Goal: Task Accomplishment & Management: Use online tool/utility

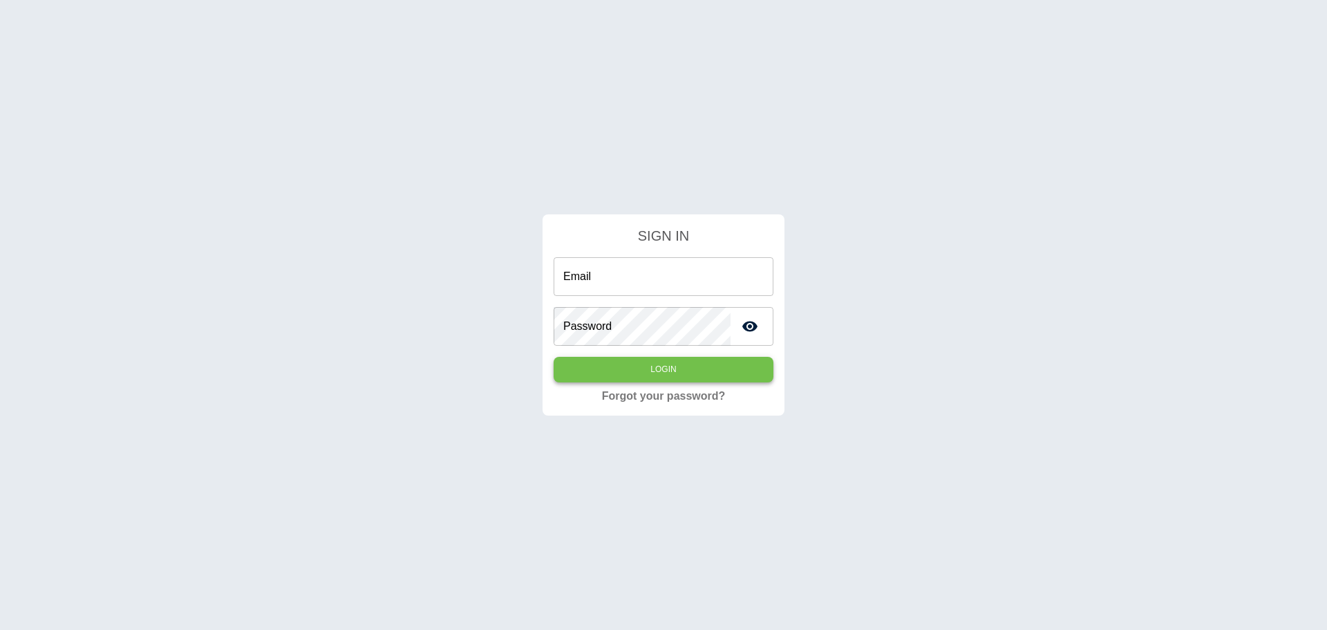
type input "**********"
click at [667, 371] on button "Login" at bounding box center [664, 370] width 220 height 26
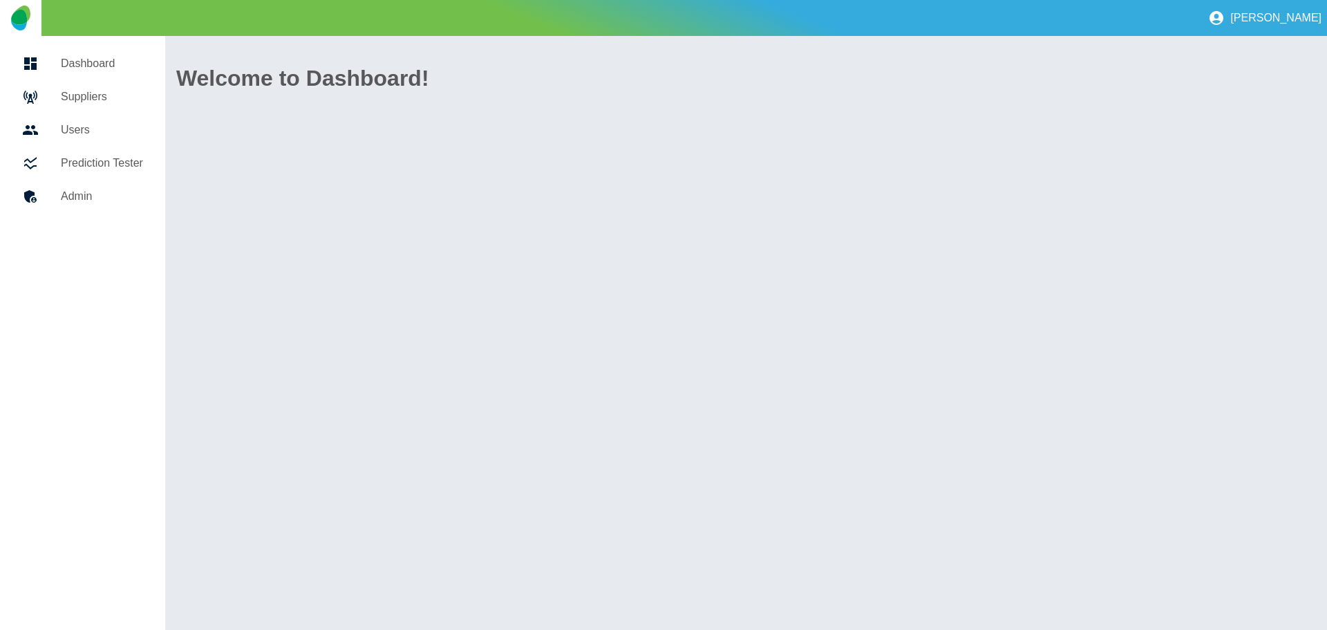
click at [88, 95] on h5 "Suppliers" at bounding box center [102, 96] width 82 height 17
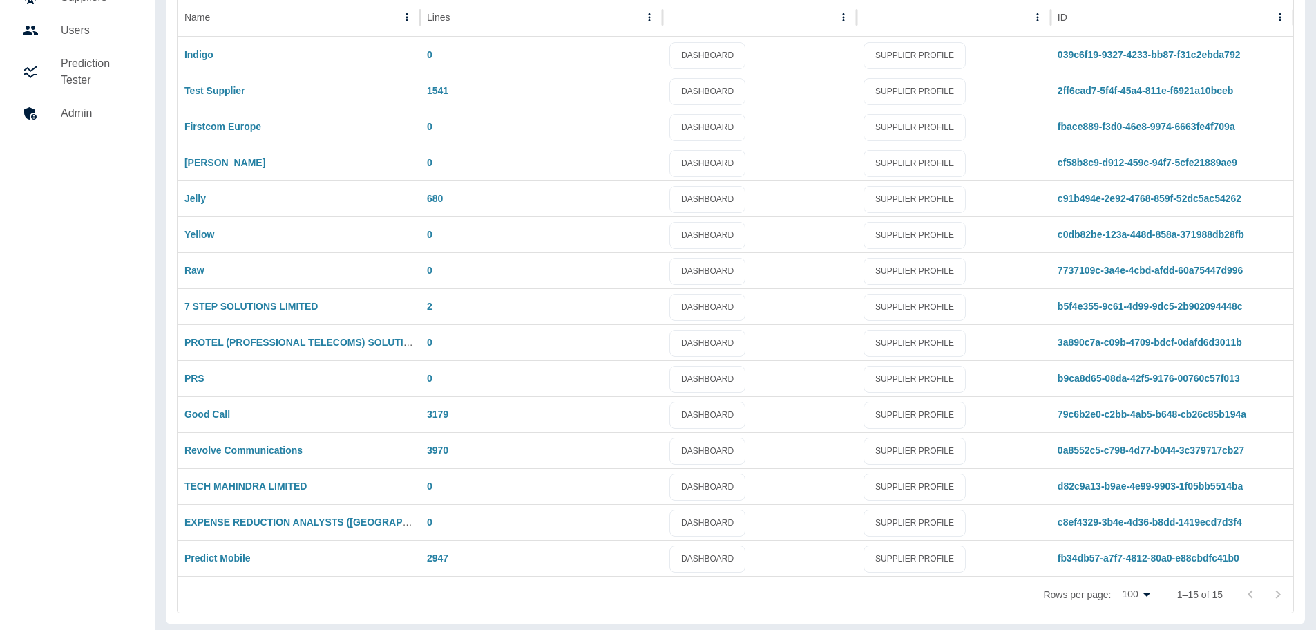
scroll to position [105, 0]
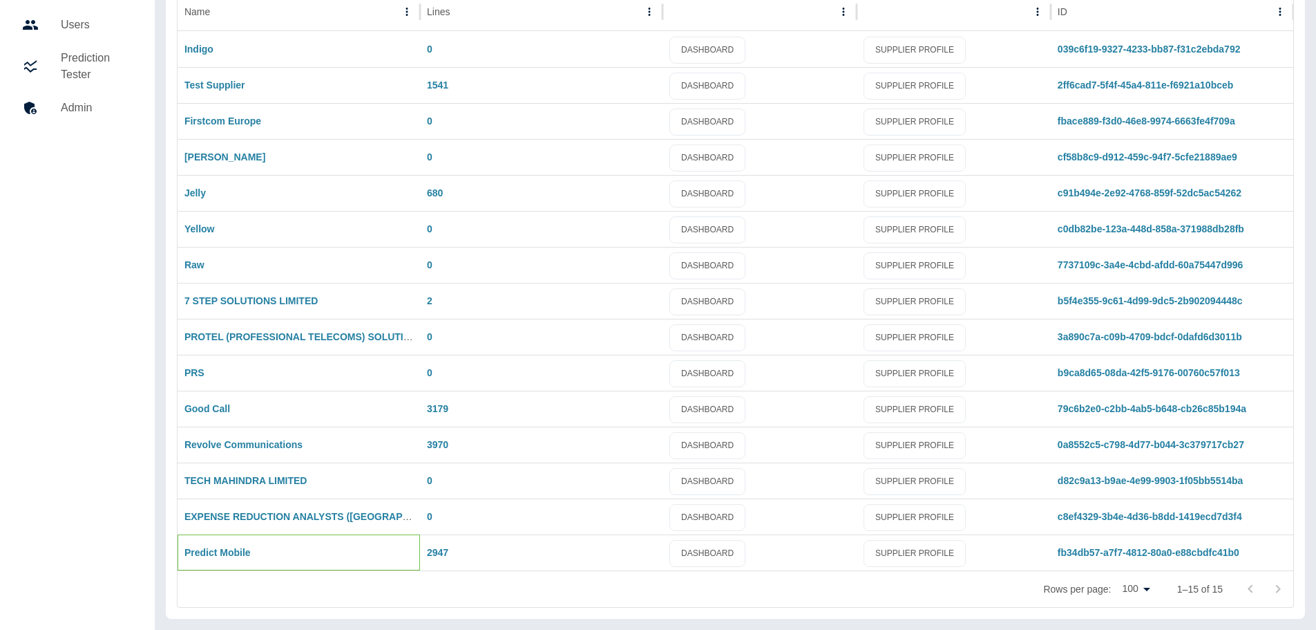
click at [270, 553] on div "Predict Mobile" at bounding box center [299, 552] width 243 height 36
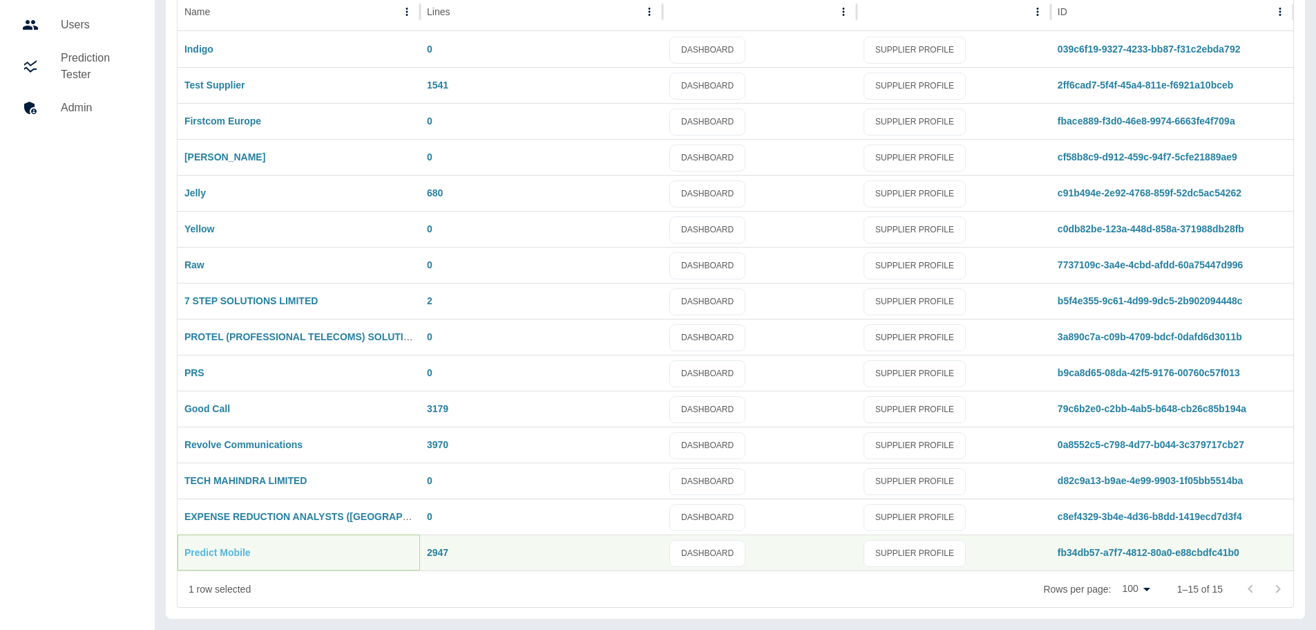
click at [234, 554] on link "Predict Mobile" at bounding box center [218, 552] width 66 height 11
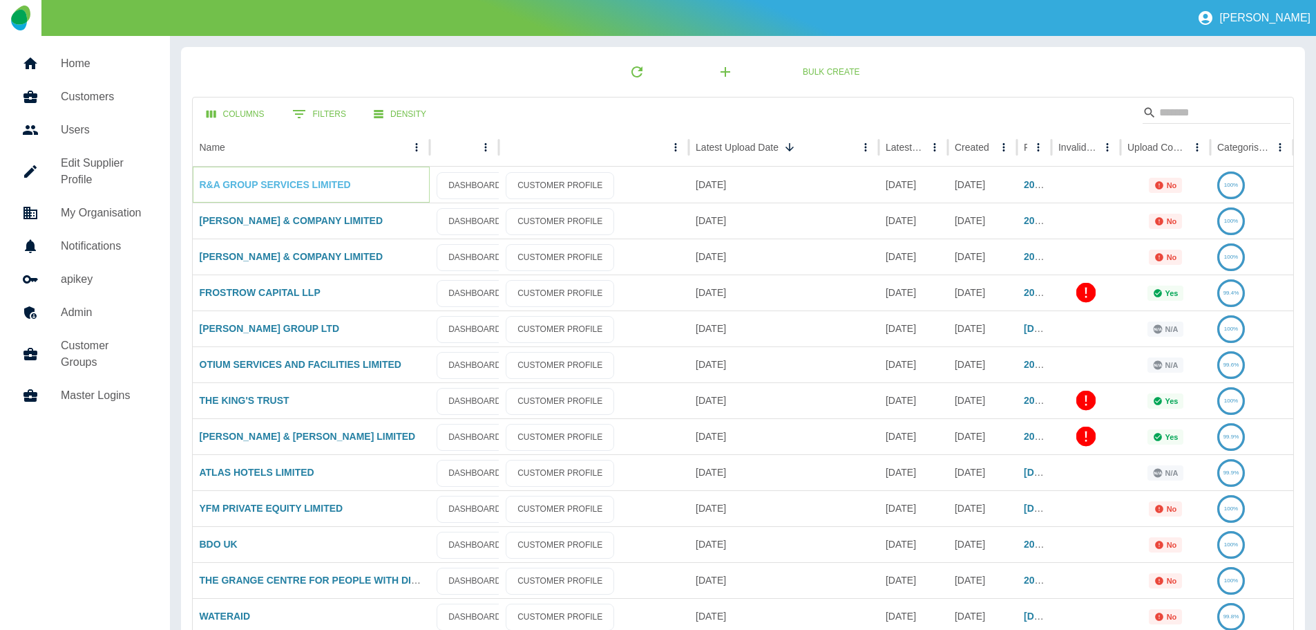
click at [314, 181] on link "R&A GROUP SERVICES LIMITED" at bounding box center [275, 184] width 151 height 11
click at [1169, 187] on p "No" at bounding box center [1172, 185] width 10 height 8
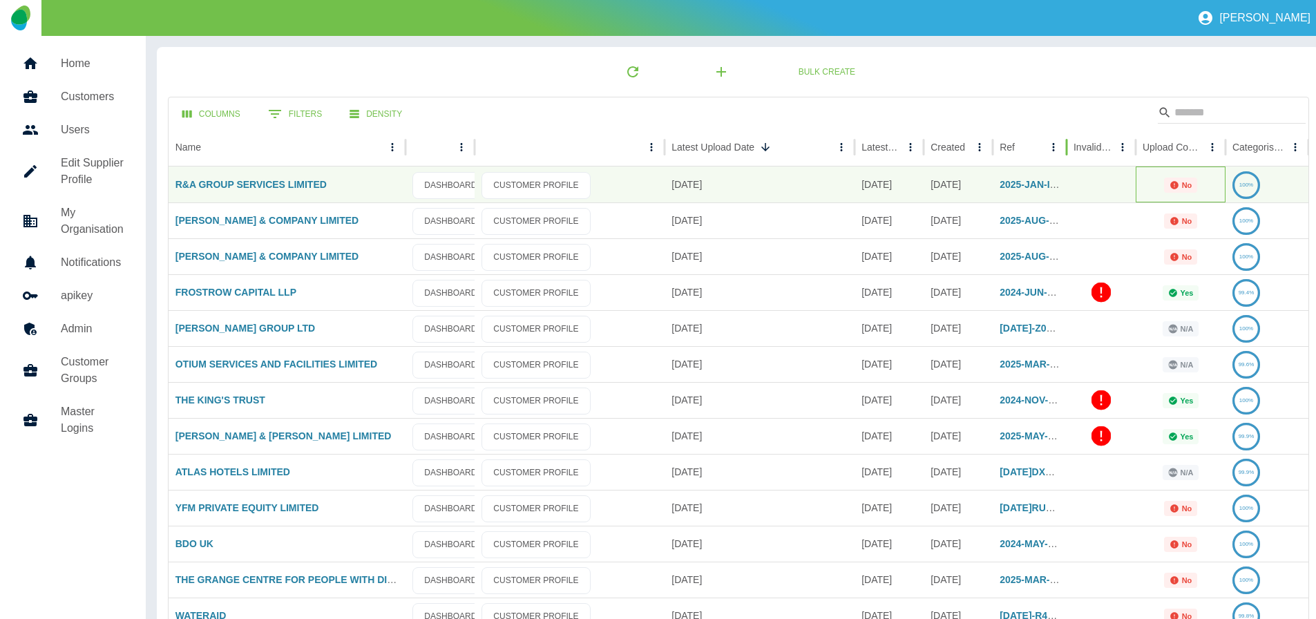
drag, startPoint x: 1049, startPoint y: 150, endPoint x: 1064, endPoint y: 156, distance: 16.4
click at [1064, 156] on div at bounding box center [1067, 147] width 7 height 39
click at [1178, 193] on div "No" at bounding box center [1181, 185] width 90 height 36
click at [1179, 188] on icon "Not all required reports for this customer were uploaded for the latest usage m…" at bounding box center [1175, 185] width 10 height 10
click at [1207, 151] on icon "Sort" at bounding box center [1213, 147] width 12 height 12
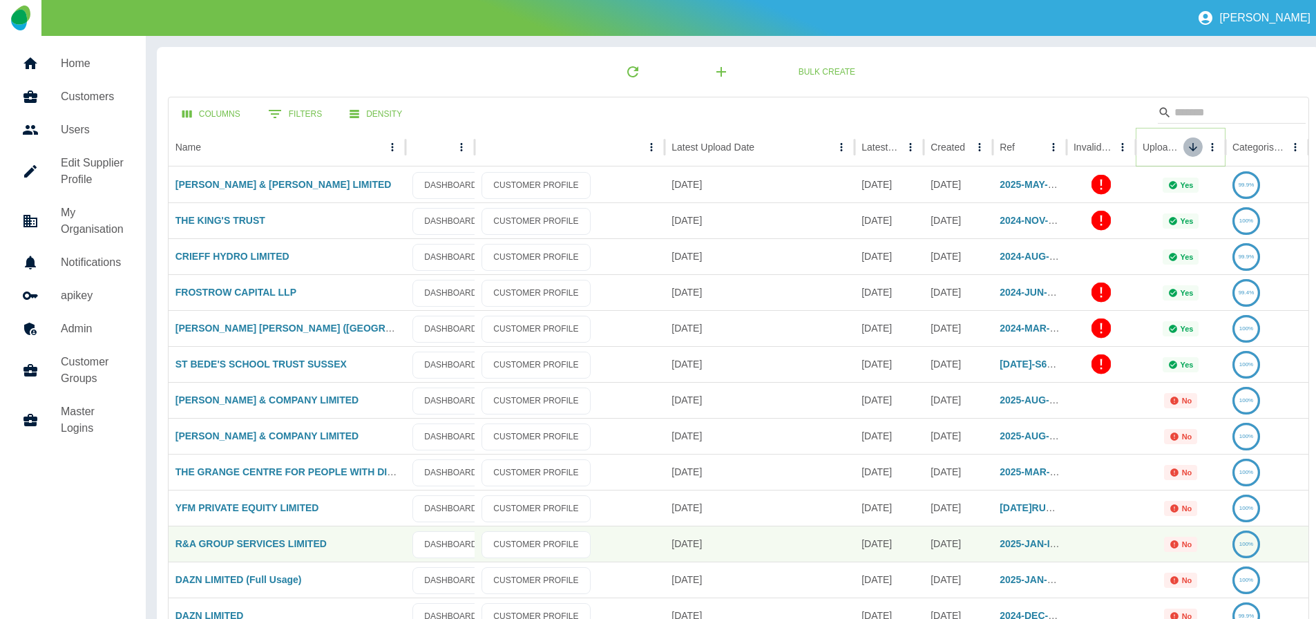
click at [1193, 149] on icon "Sort" at bounding box center [1193, 147] width 8 height 8
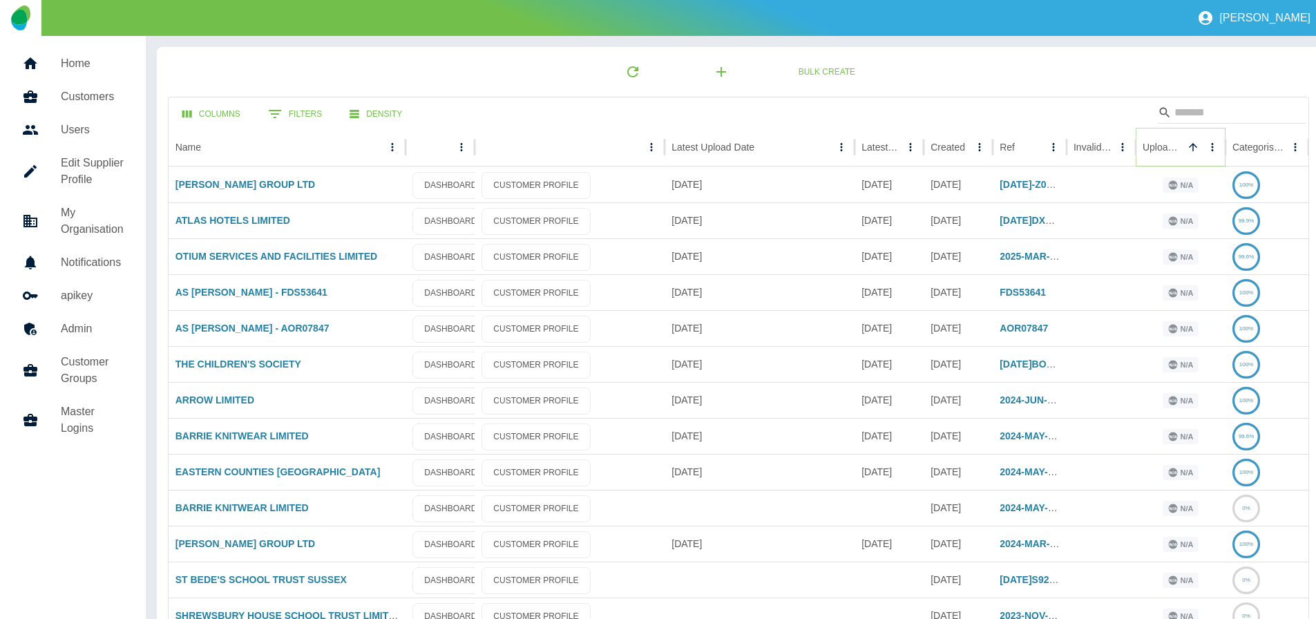
click at [1193, 149] on icon "Sort" at bounding box center [1193, 147] width 12 height 12
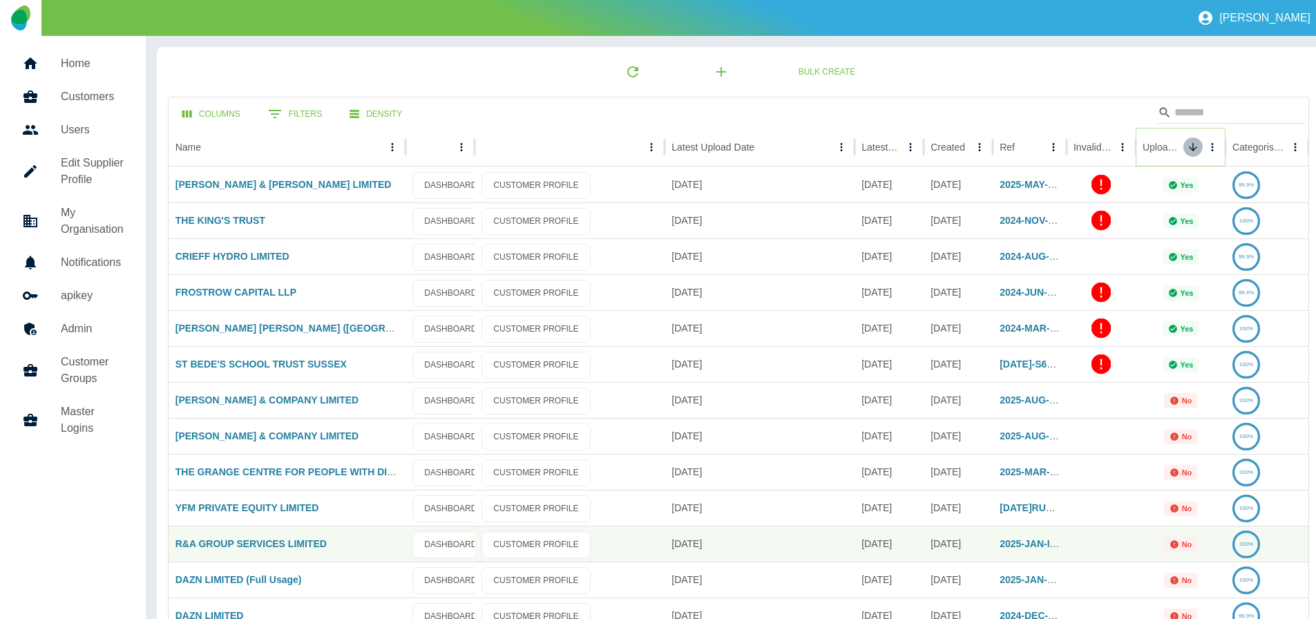
click at [1193, 149] on icon "Sort" at bounding box center [1193, 147] width 8 height 8
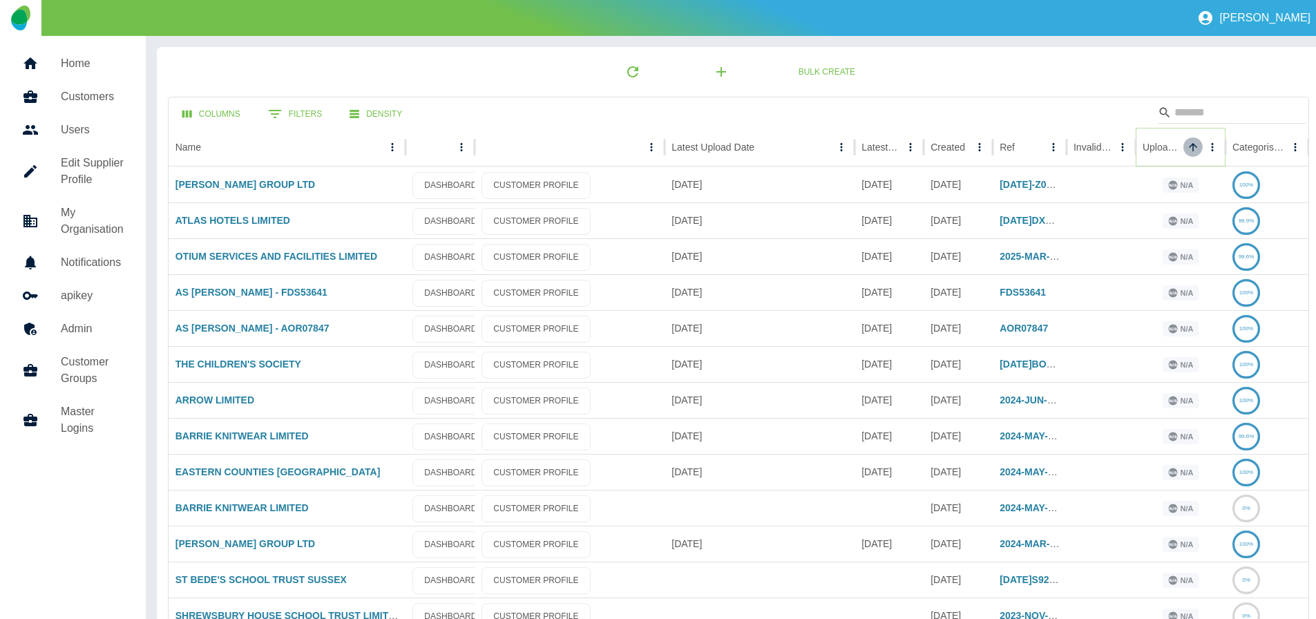
click at [1193, 149] on icon "Sort" at bounding box center [1193, 147] width 12 height 12
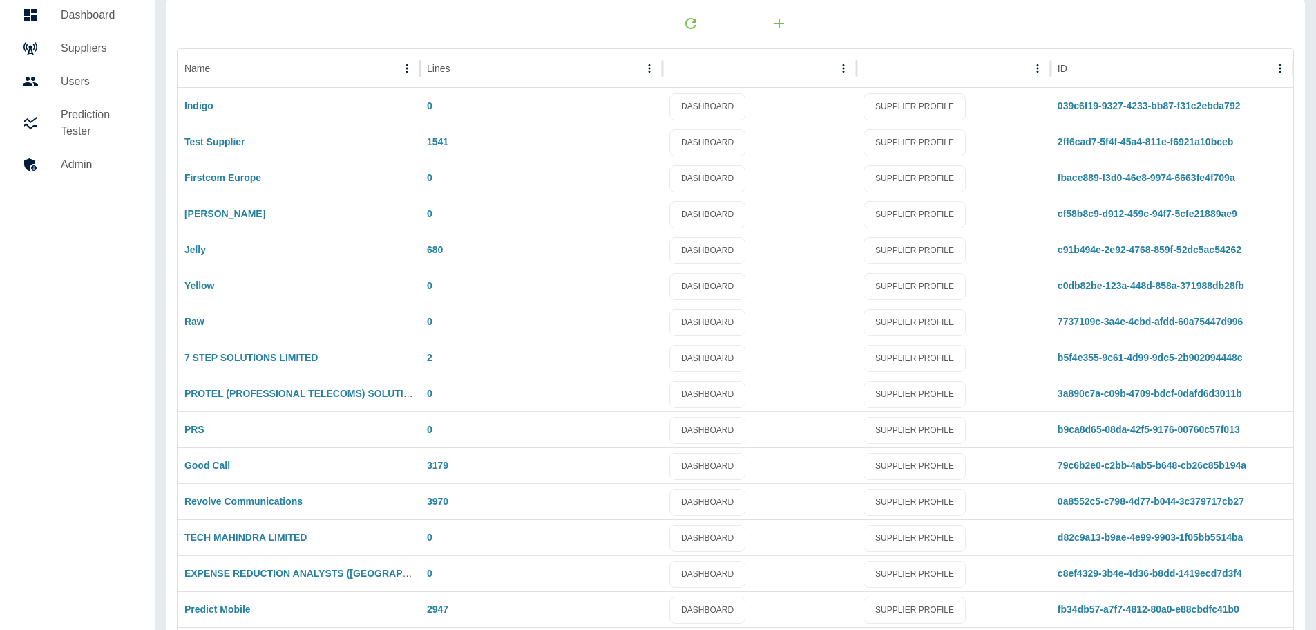
scroll to position [105, 0]
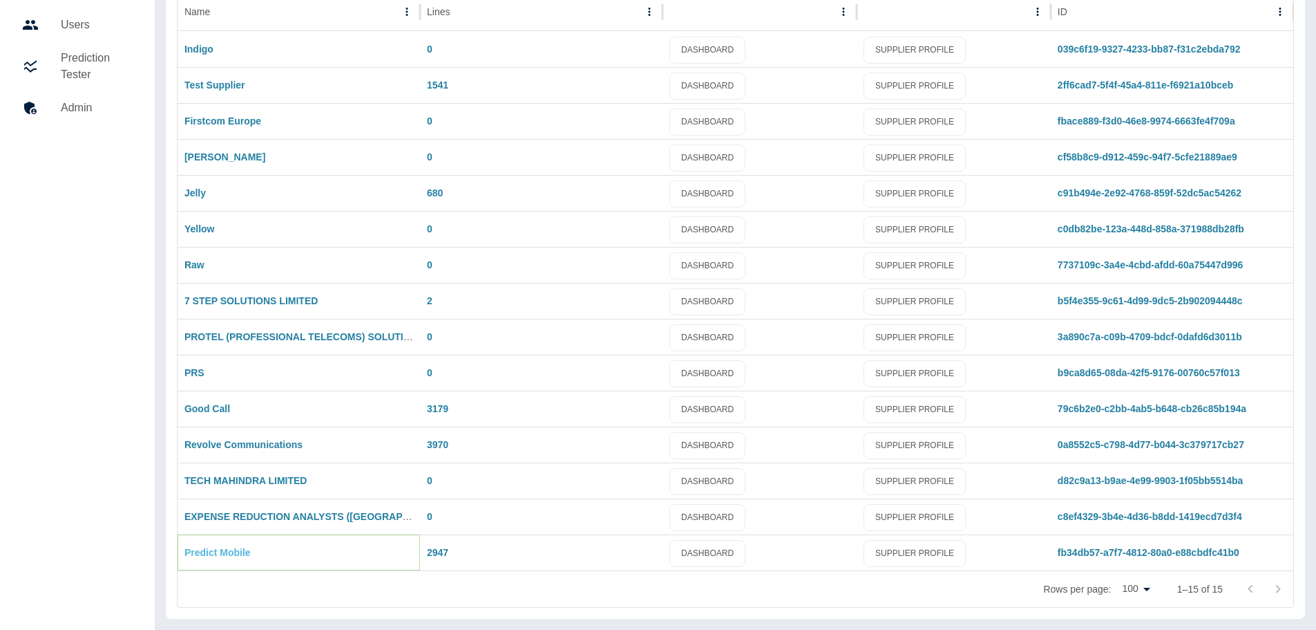
click at [225, 555] on link "Predict Mobile" at bounding box center [218, 552] width 66 height 11
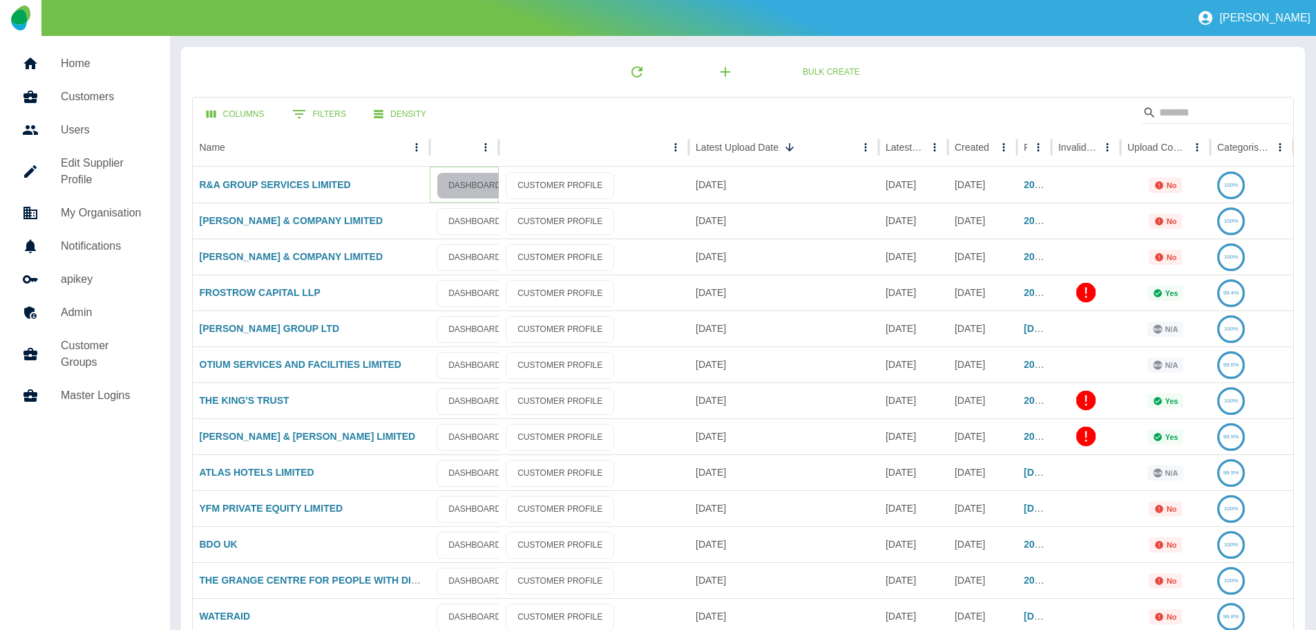
click at [481, 187] on link "DASHBOARD" at bounding box center [475, 185] width 76 height 27
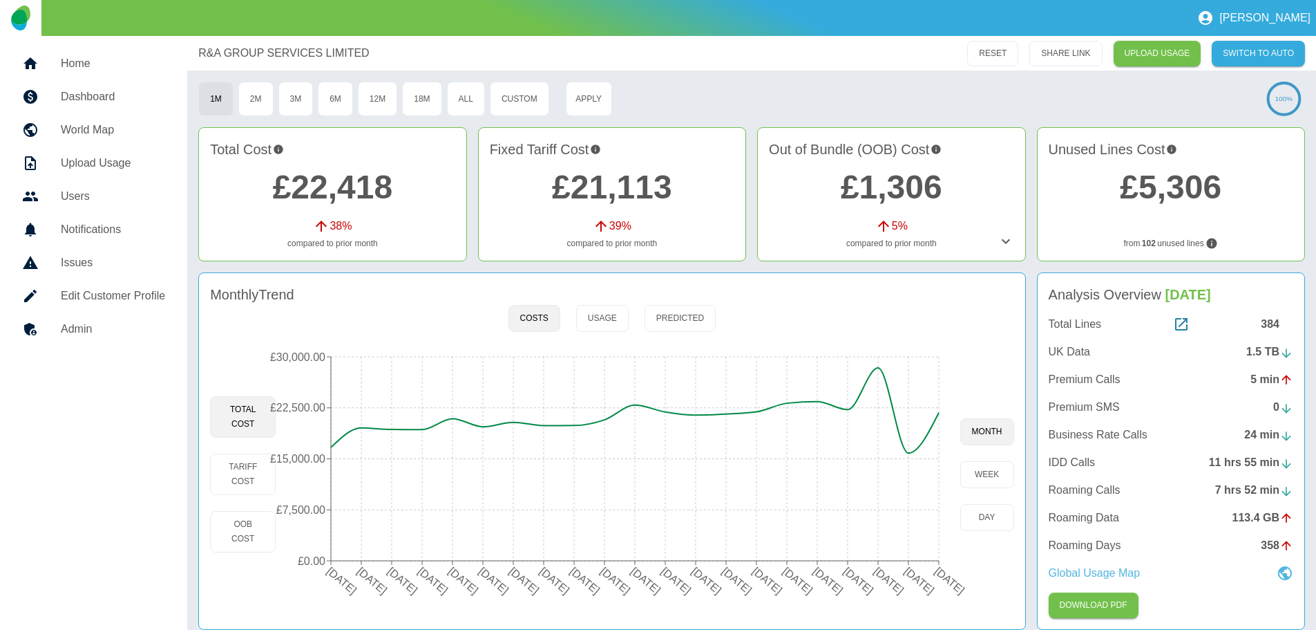
click at [1128, 572] on p "Global Usage Map" at bounding box center [1095, 573] width 92 height 17
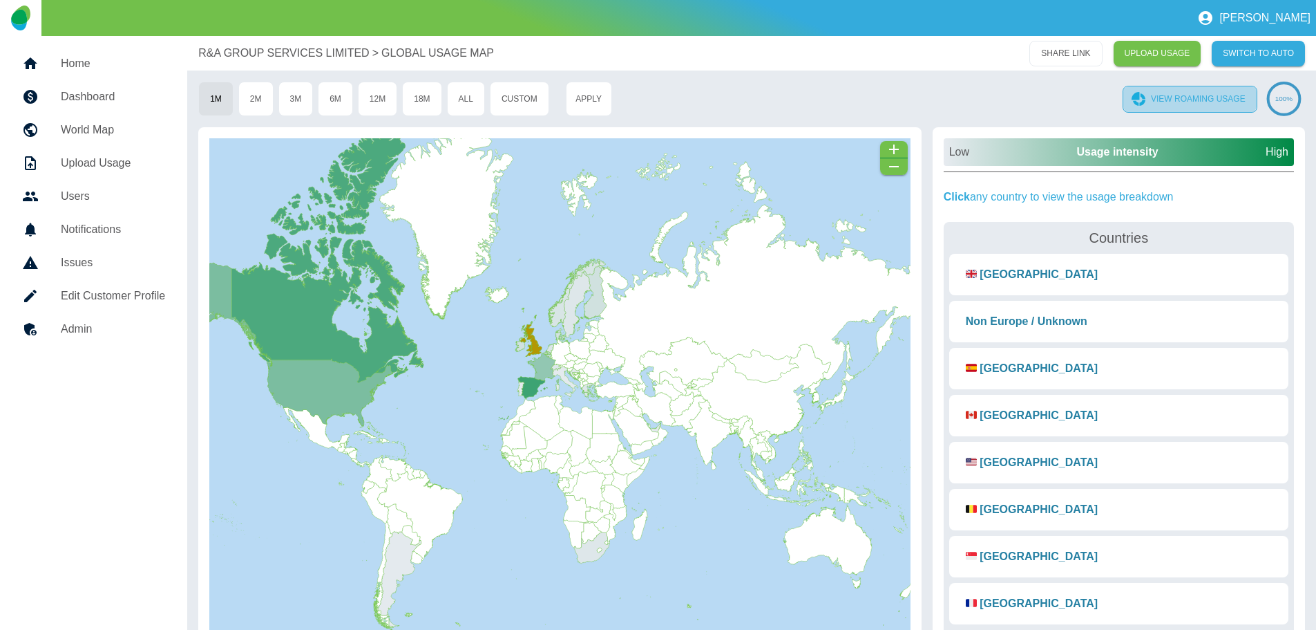
click at [1188, 99] on button "VIEW ROAMING USAGE" at bounding box center [1190, 99] width 135 height 27
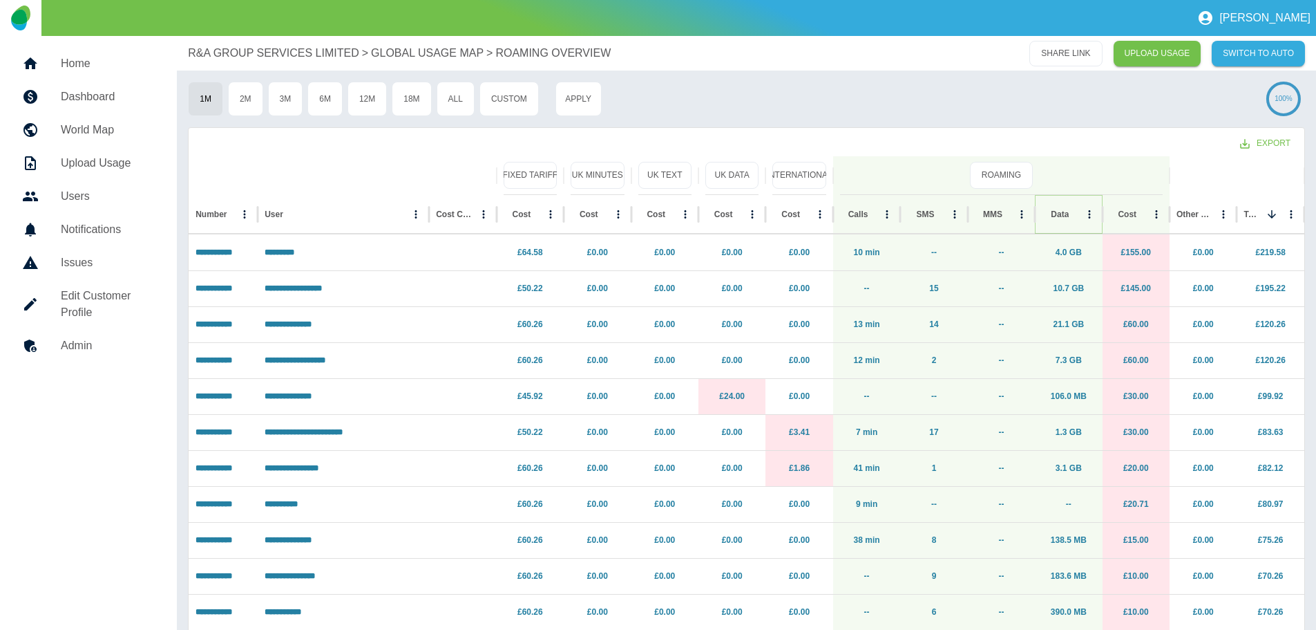
click at [1074, 215] on icon "Sort" at bounding box center [1080, 214] width 12 height 12
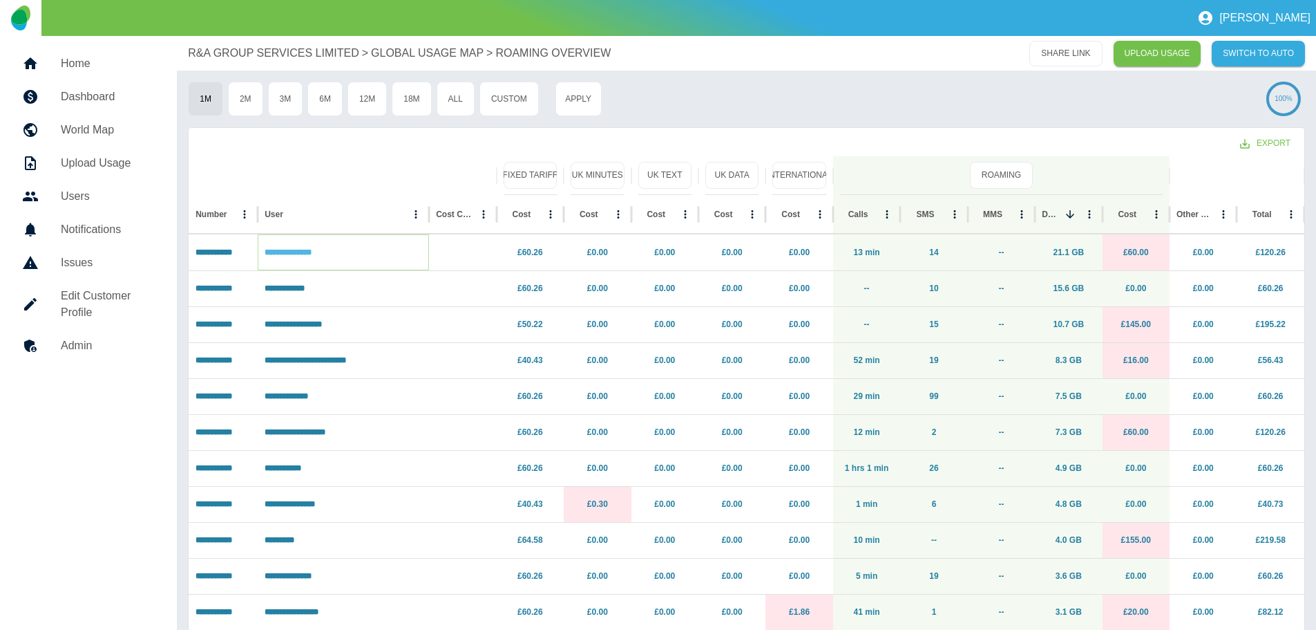
click at [312, 252] on link "**********" at bounding box center [288, 252] width 47 height 8
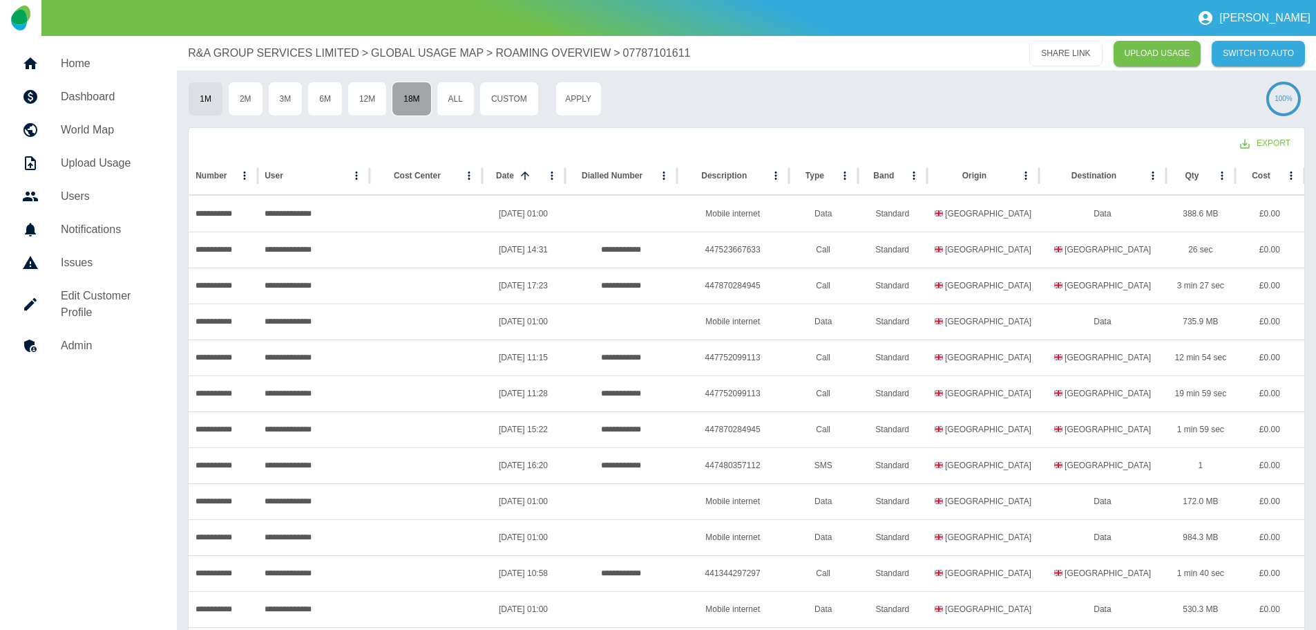
click at [410, 95] on button "18M" at bounding box center [411, 99] width 39 height 35
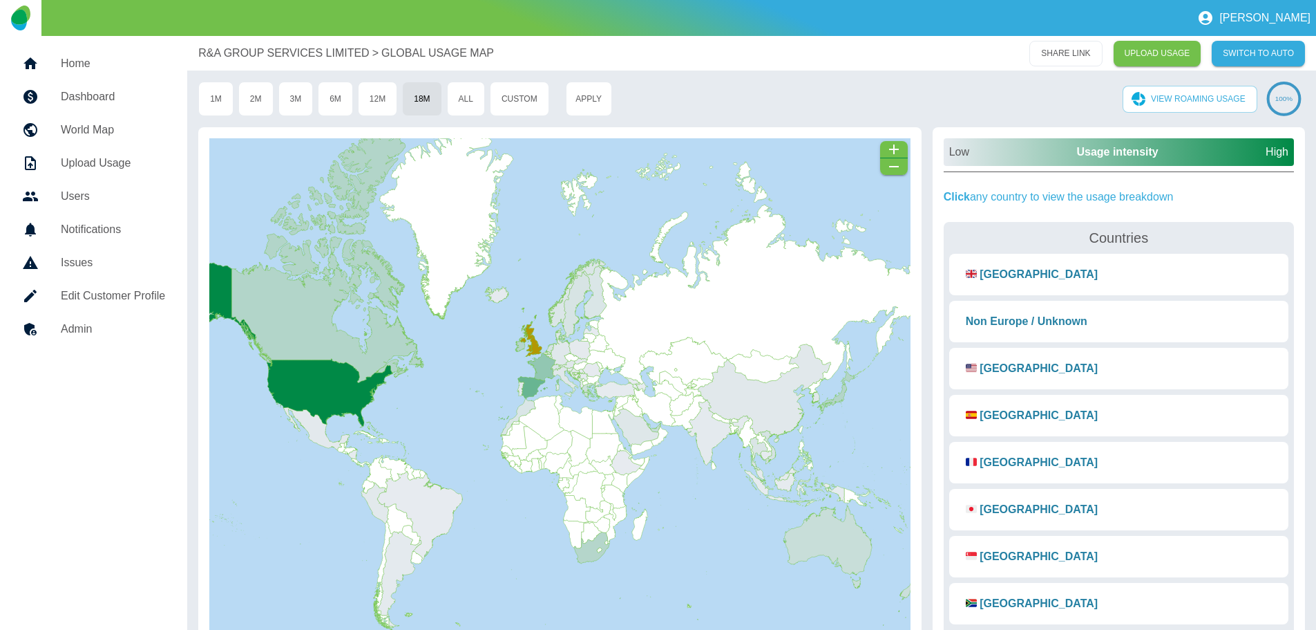
click at [279, 49] on p "R&A GROUP SERVICES LIMITED" at bounding box center [283, 53] width 171 height 17
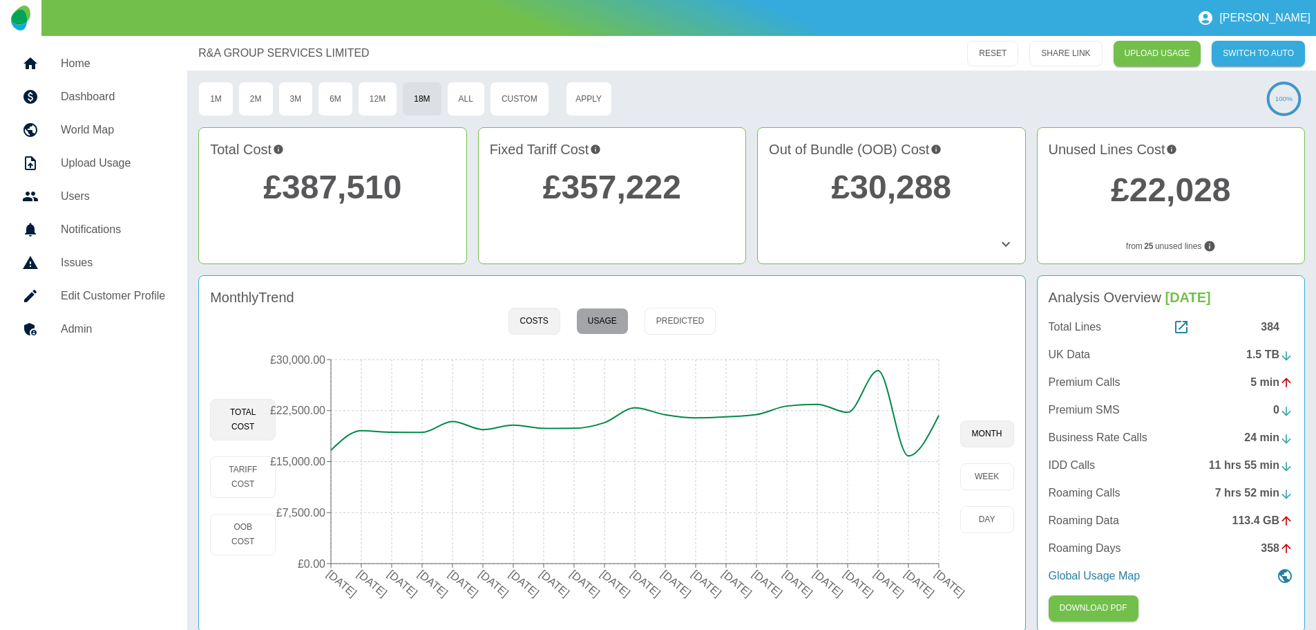
click at [603, 327] on button "Usage" at bounding box center [602, 321] width 53 height 27
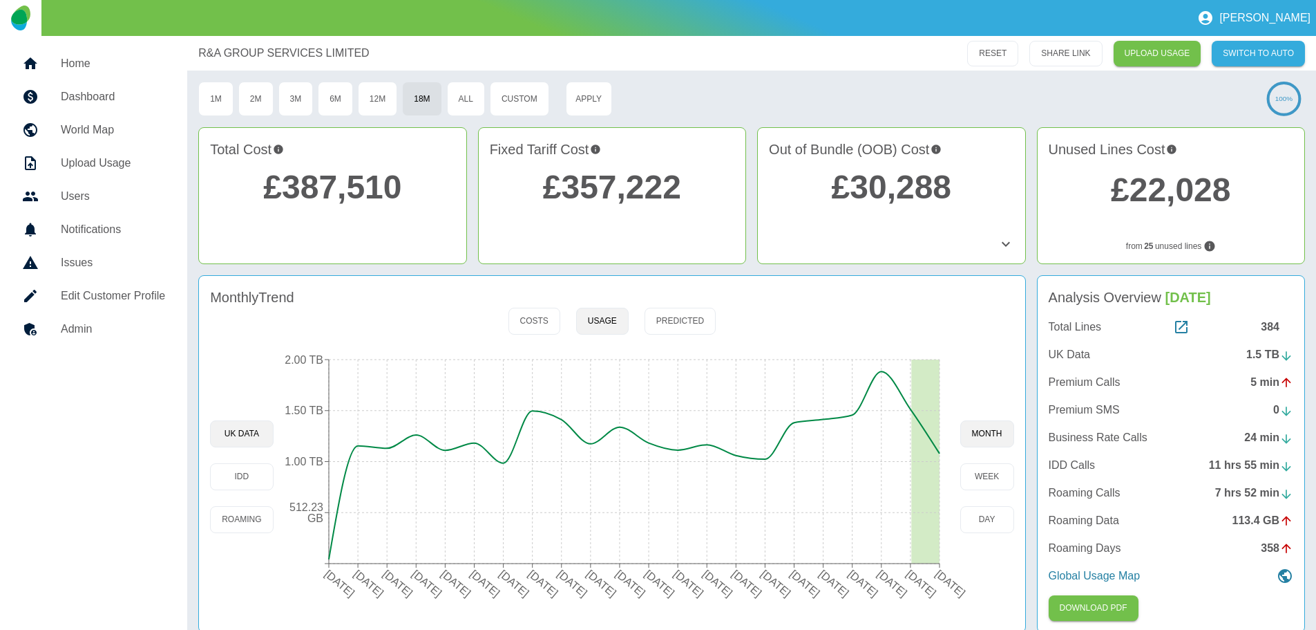
click at [882, 196] on link "£30,288" at bounding box center [892, 187] width 120 height 37
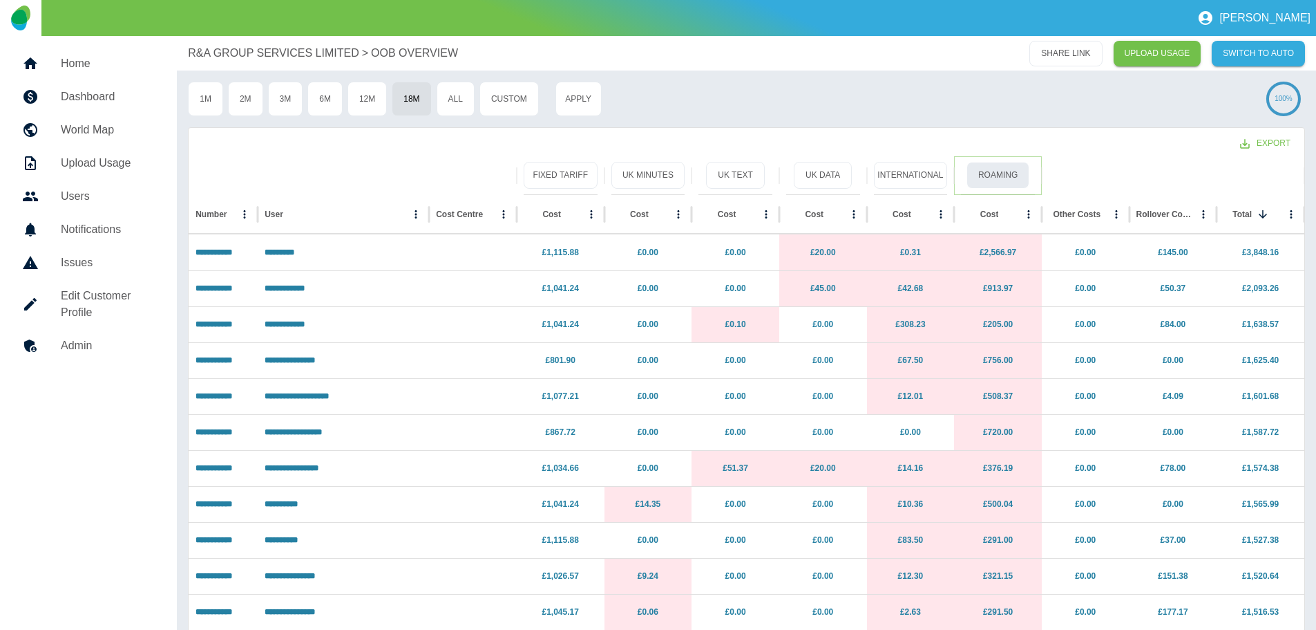
click at [1005, 177] on button "Roaming" at bounding box center [998, 175] width 63 height 27
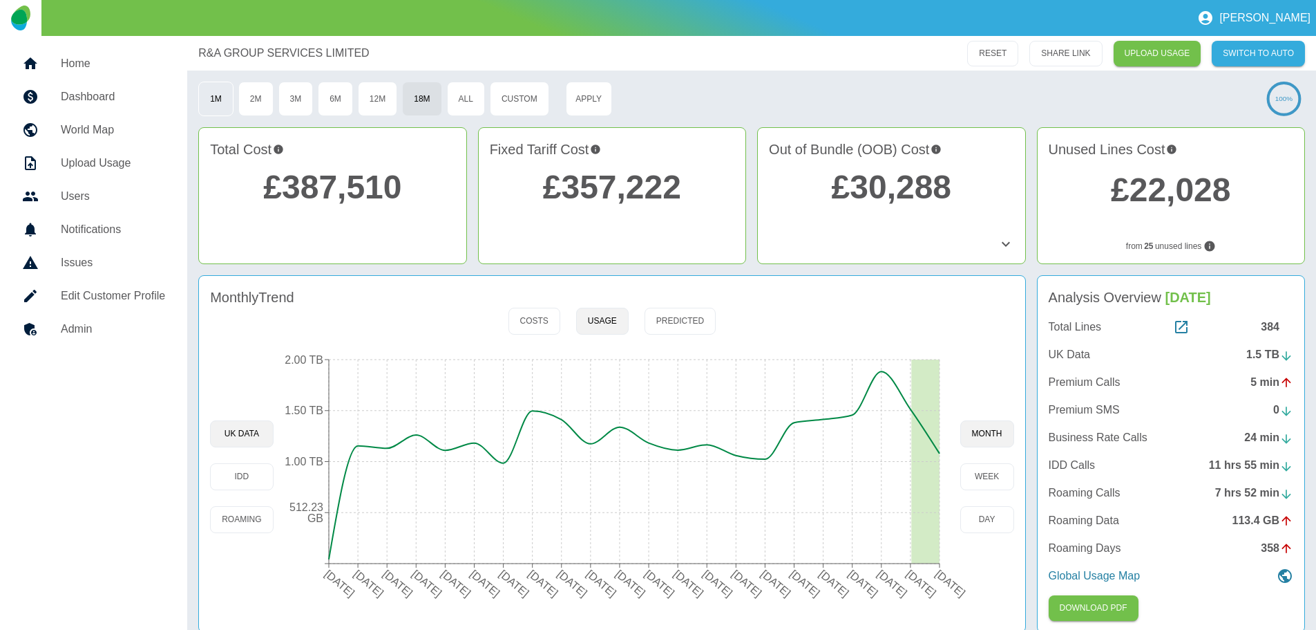
click at [208, 95] on button "1M" at bounding box center [215, 99] width 35 height 35
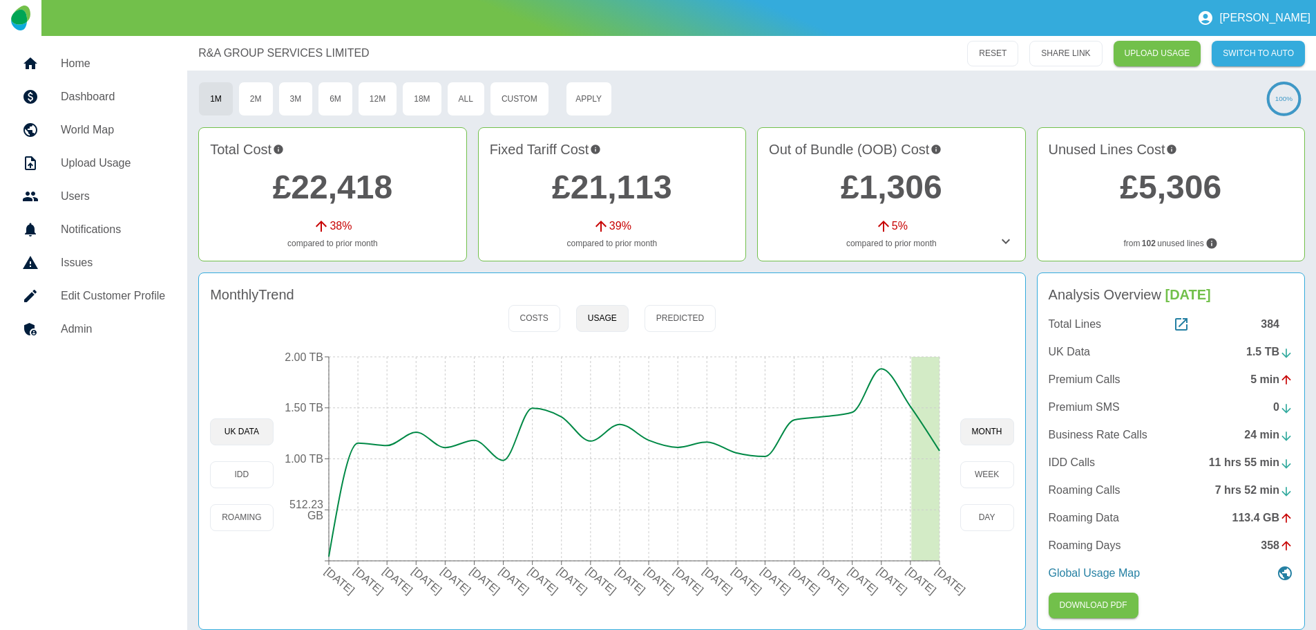
click at [375, 191] on link "£22,418" at bounding box center [333, 187] width 120 height 37
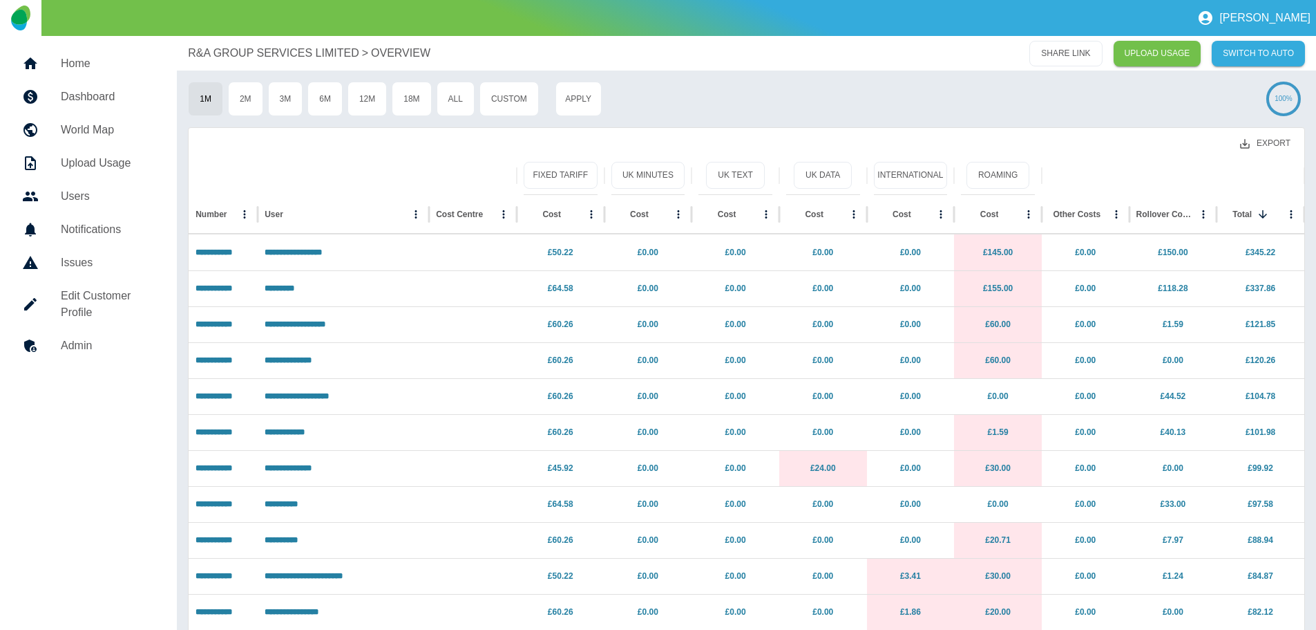
click at [1281, 143] on button "Export" at bounding box center [1265, 144] width 73 height 26
click at [1267, 198] on li "Download as EXCEL" at bounding box center [1239, 199] width 125 height 25
click at [407, 49] on p "OVERVIEW" at bounding box center [400, 53] width 59 height 17
click at [323, 49] on p "R&A GROUP SERVICES LIMITED" at bounding box center [273, 53] width 171 height 17
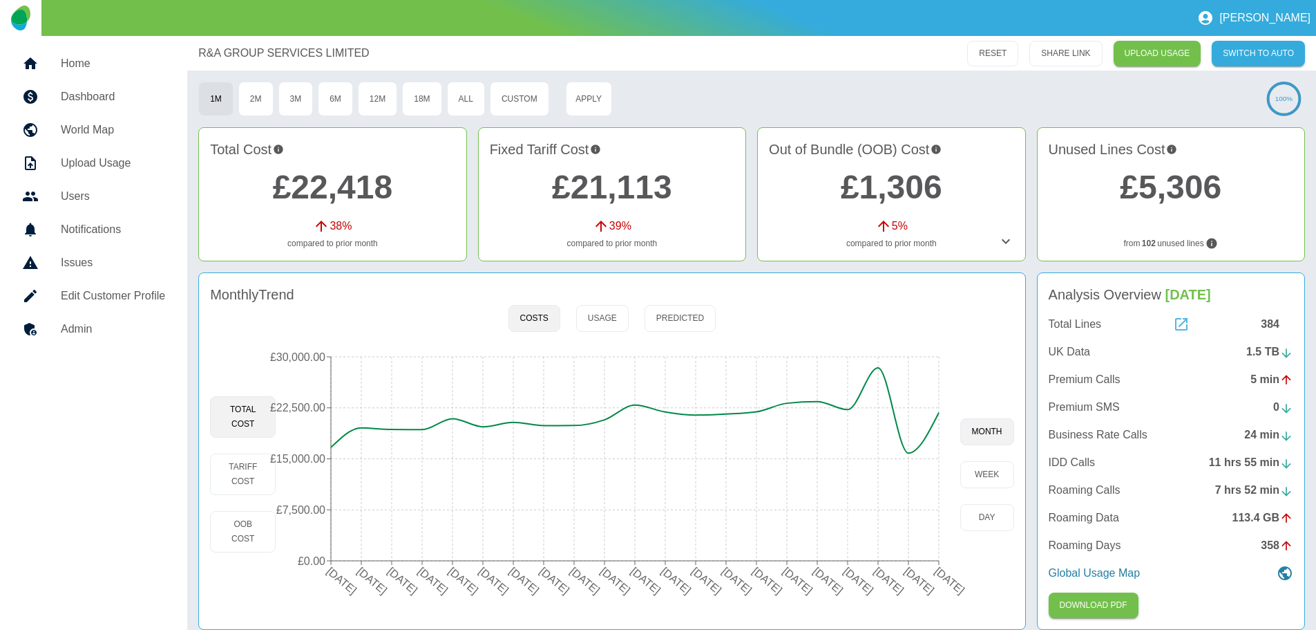
click at [1185, 325] on icon at bounding box center [1181, 324] width 17 height 17
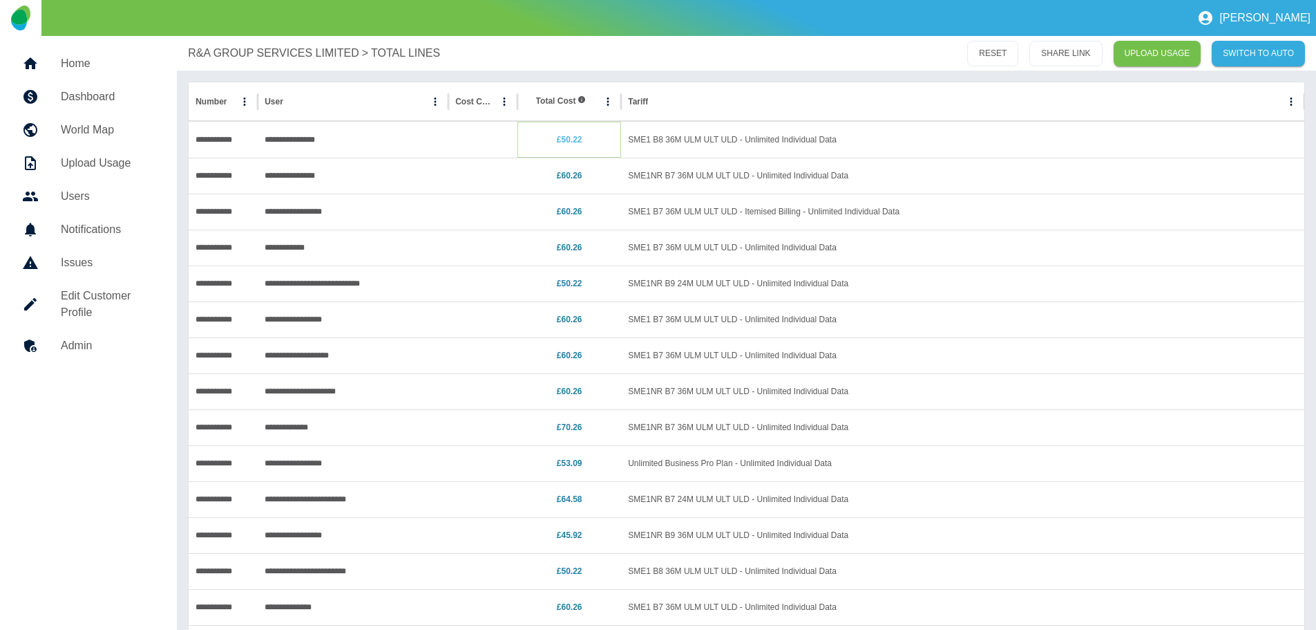
click at [572, 140] on link "£50.22" at bounding box center [570, 140] width 26 height 10
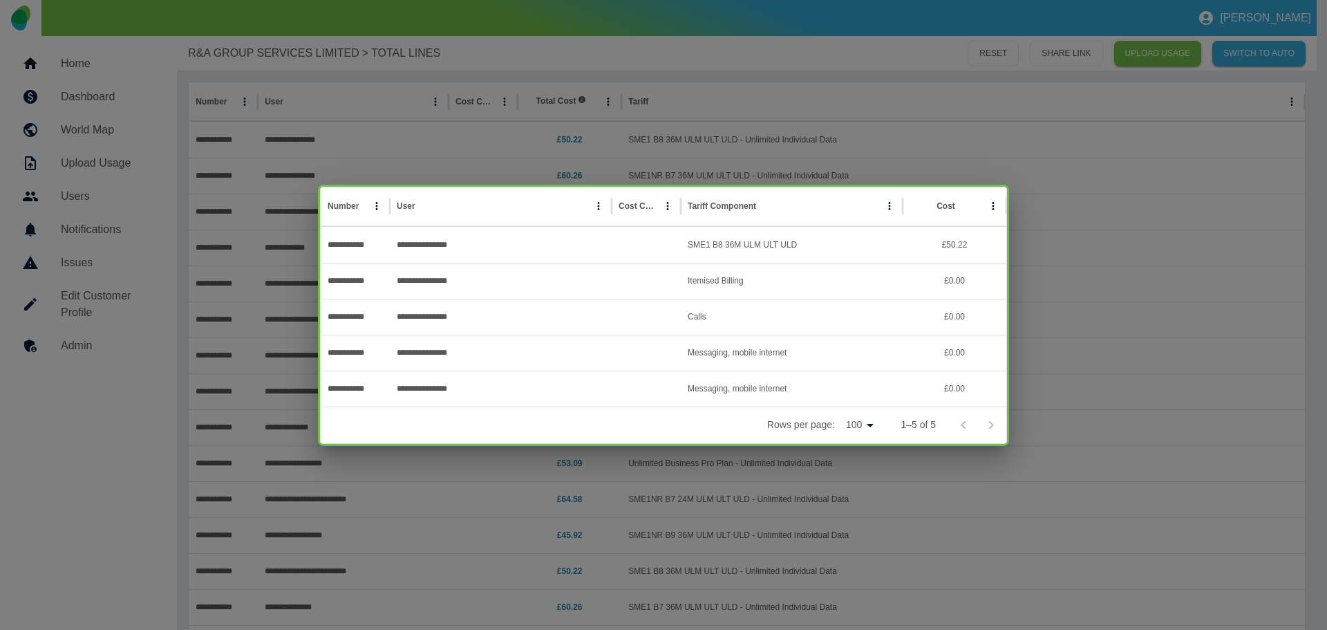
click at [1127, 249] on div "**********" at bounding box center [663, 315] width 1327 height 630
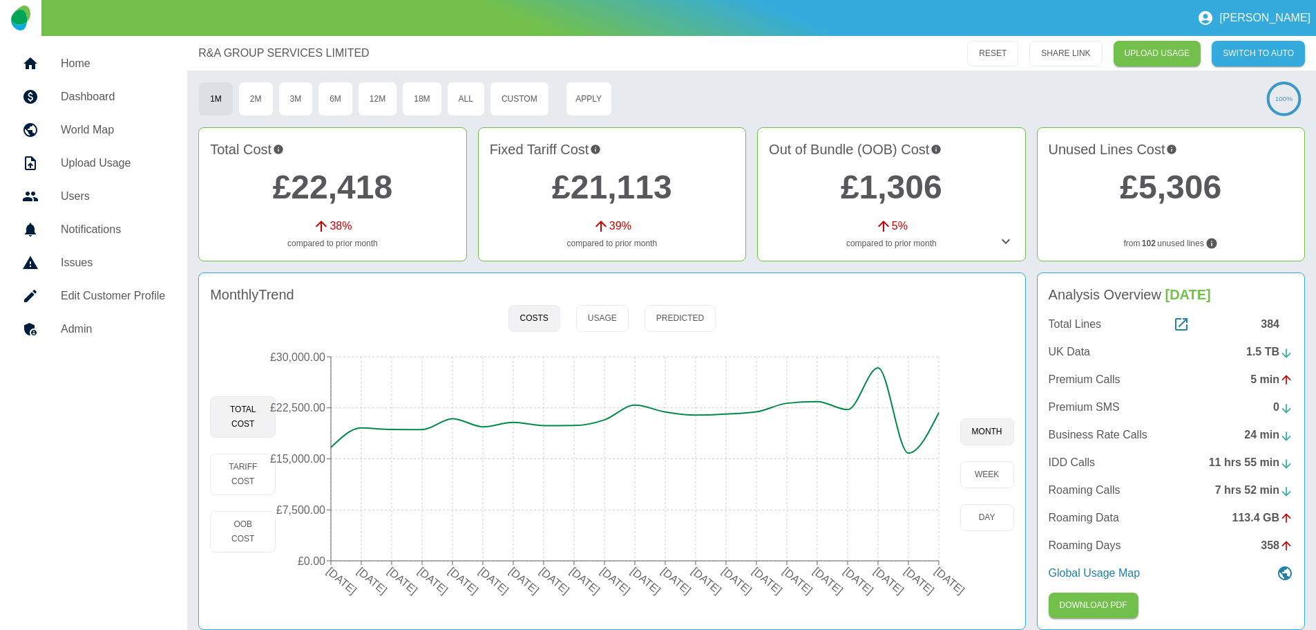
click at [1269, 324] on div "384" at bounding box center [1277, 324] width 32 height 17
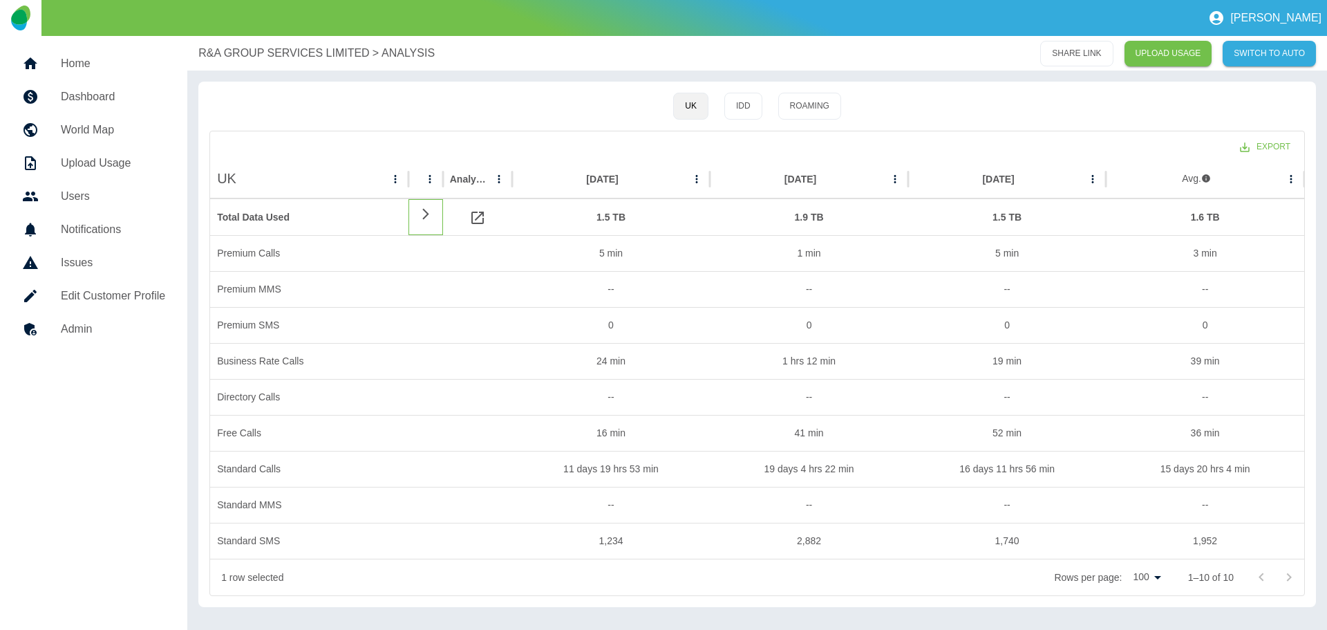
click at [428, 214] on icon at bounding box center [425, 213] width 6 height 11
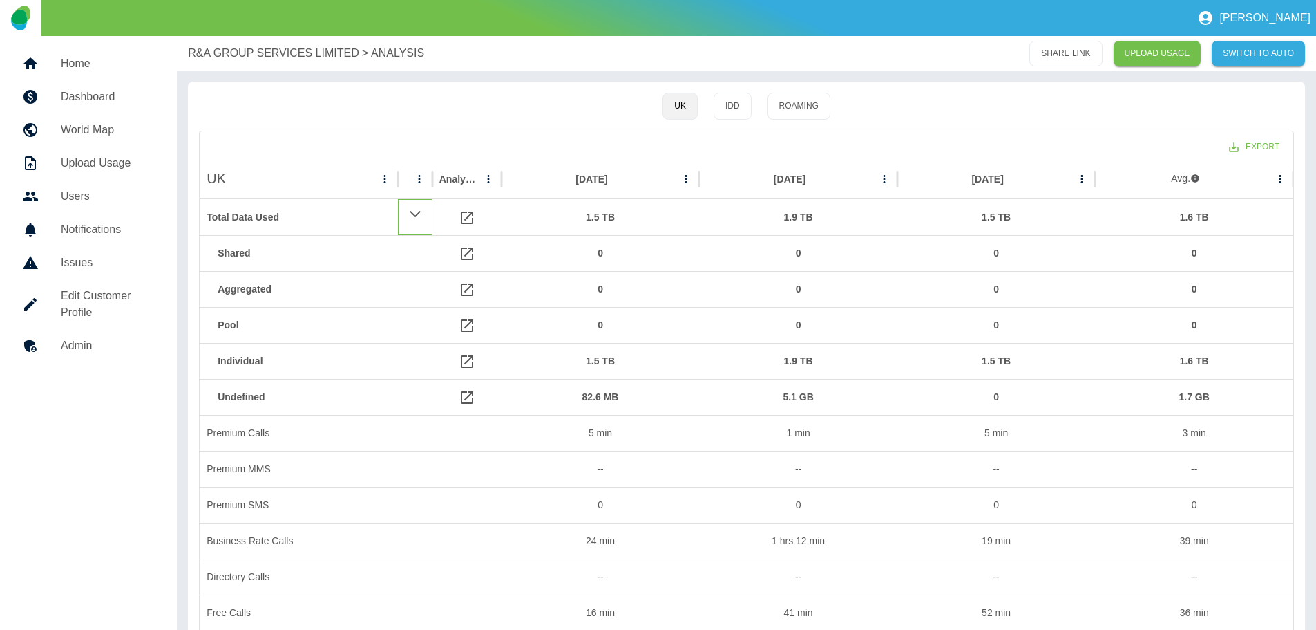
click at [422, 214] on icon at bounding box center [414, 213] width 13 height 17
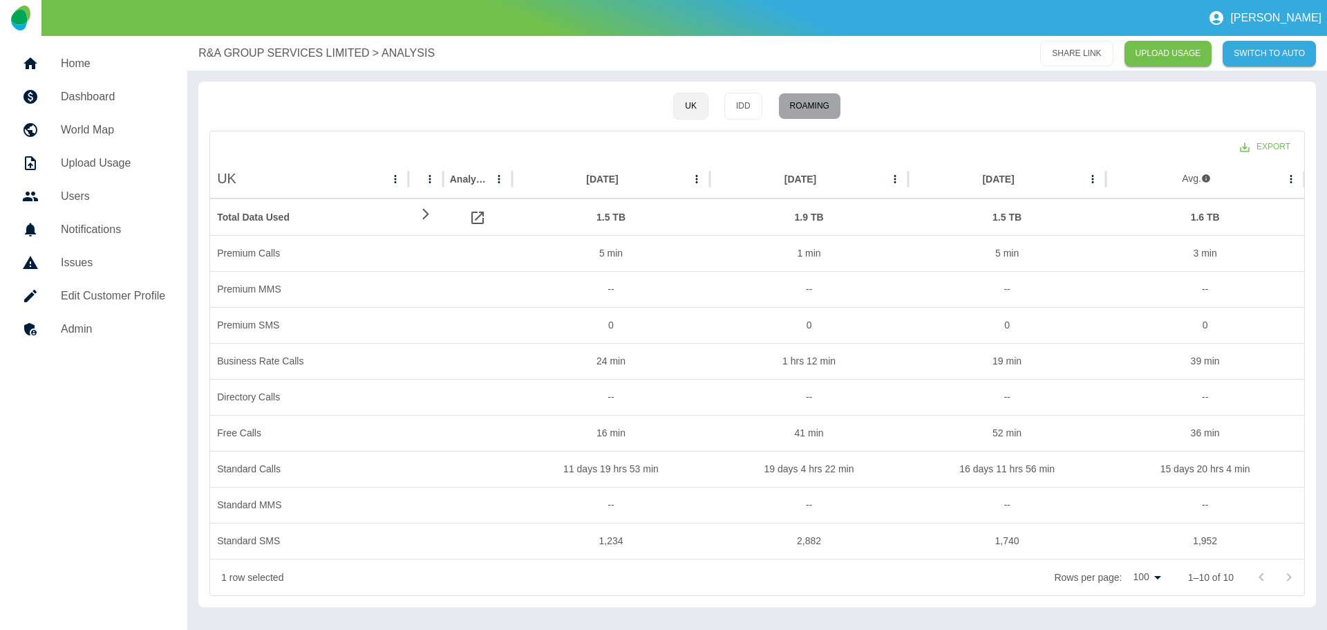
click at [818, 97] on button "Roaming" at bounding box center [809, 106] width 63 height 27
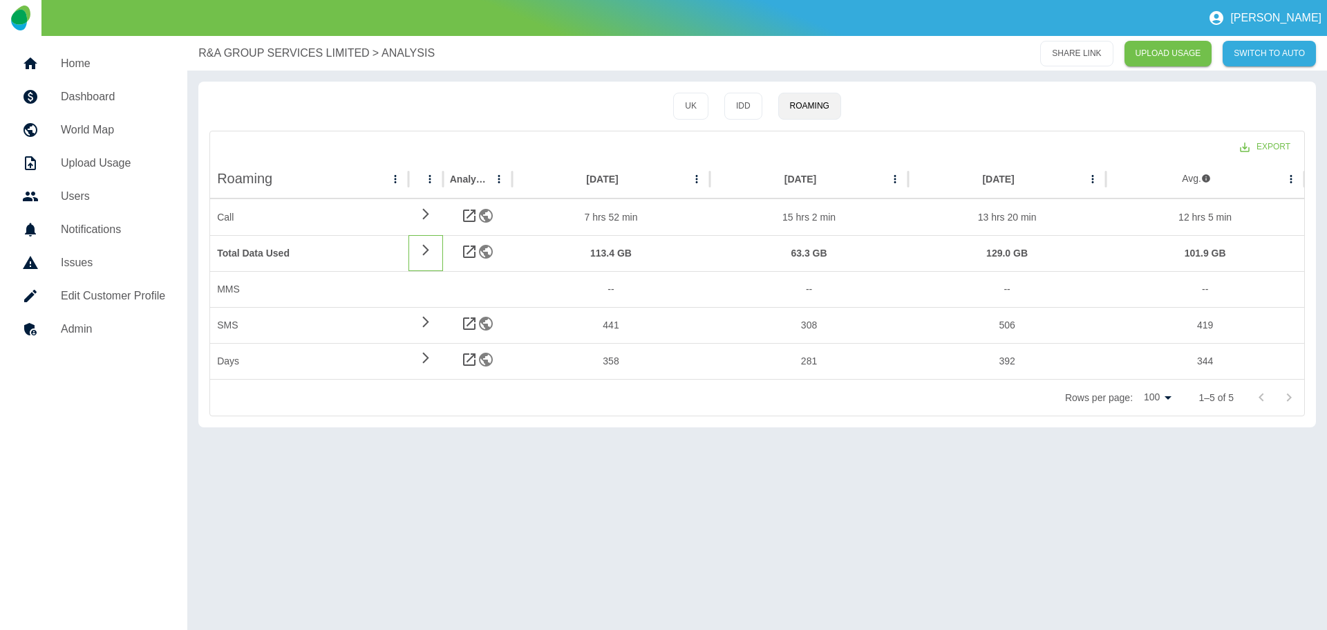
click at [425, 252] on icon at bounding box center [425, 249] width 6 height 11
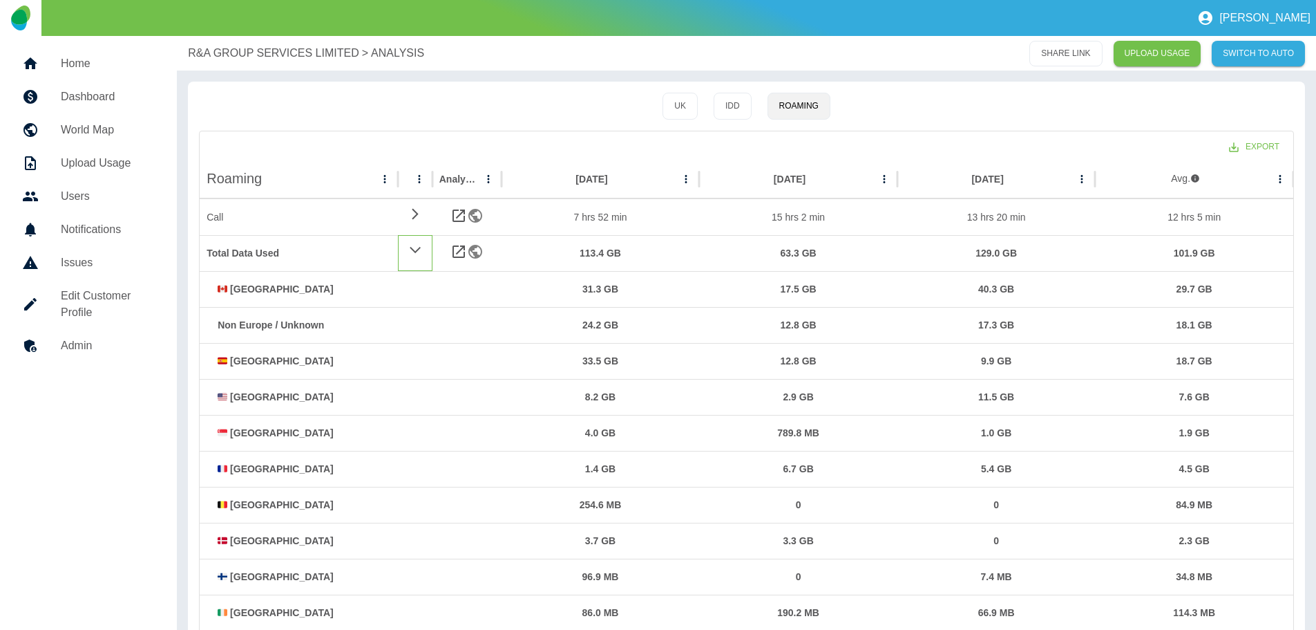
click at [415, 249] on icon at bounding box center [414, 249] width 13 height 17
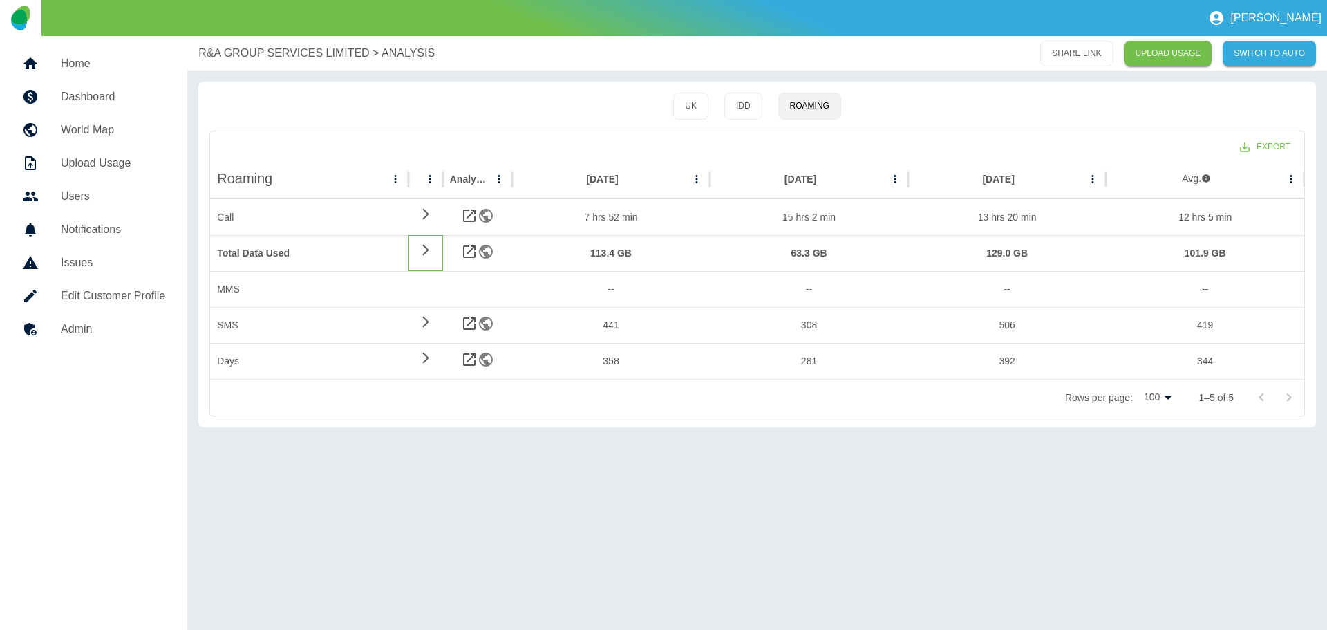
click at [415, 249] on div at bounding box center [425, 253] width 35 height 36
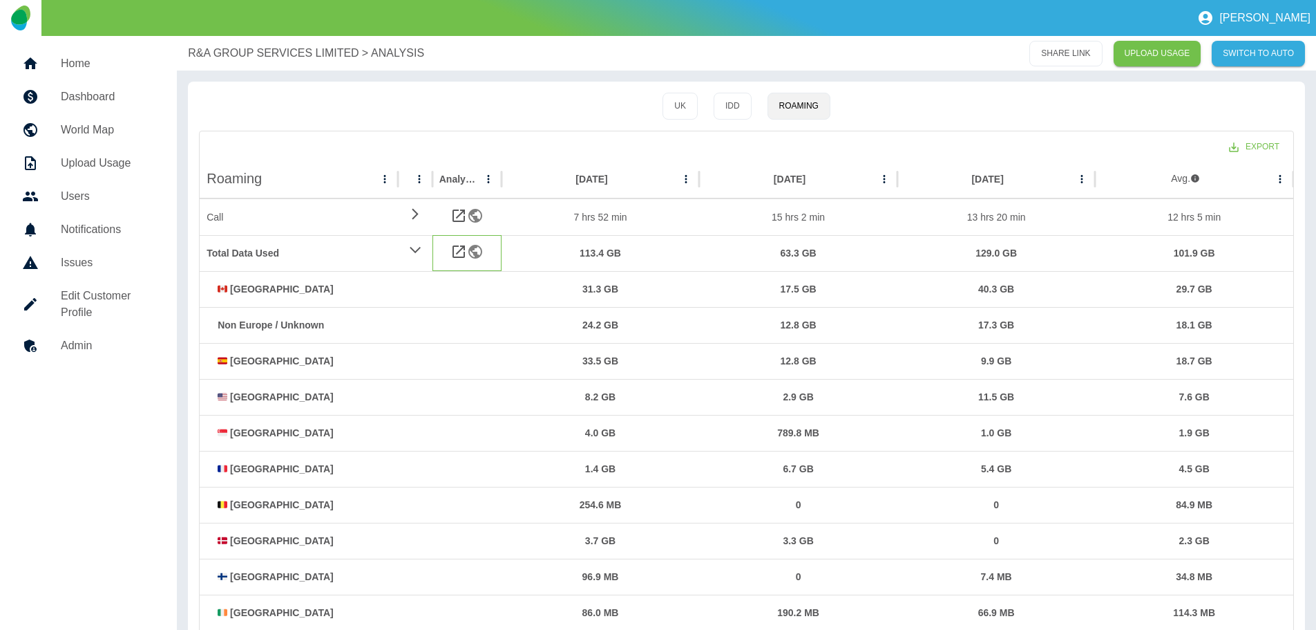
click at [461, 251] on icon at bounding box center [459, 251] width 17 height 17
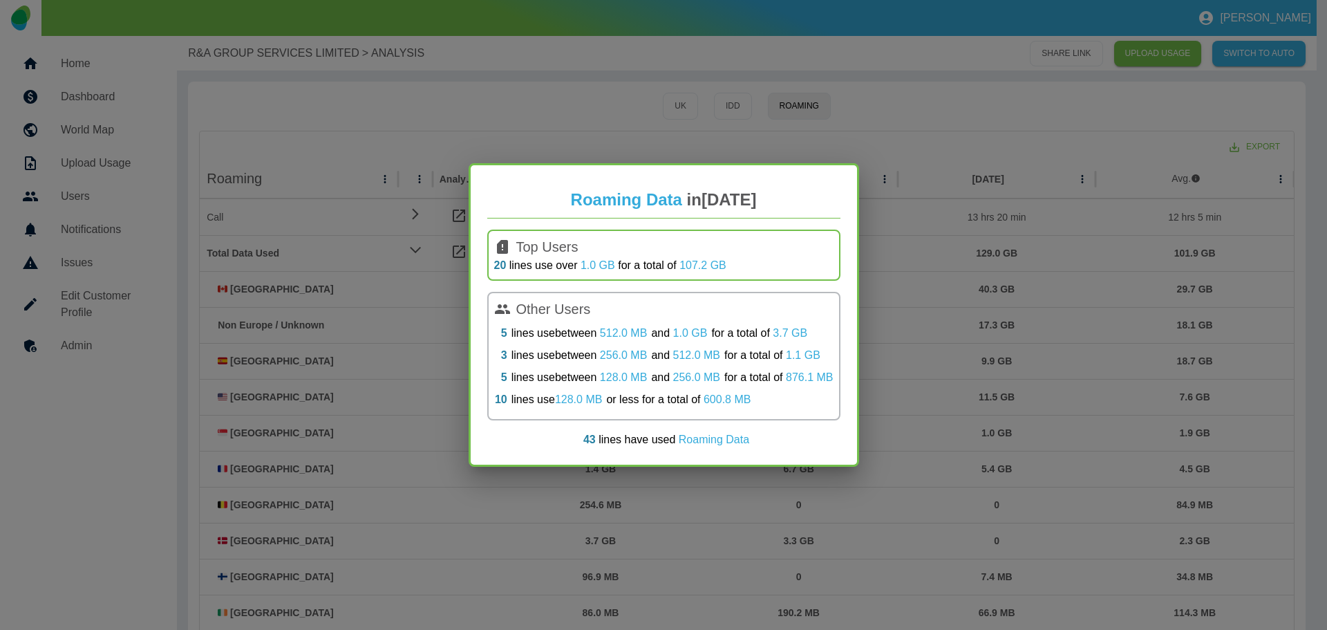
click at [415, 252] on div "Roaming Data in [DATE] Top Users 20 lines use over 1.0 GB for a total of 107.2 …" at bounding box center [663, 315] width 1327 height 630
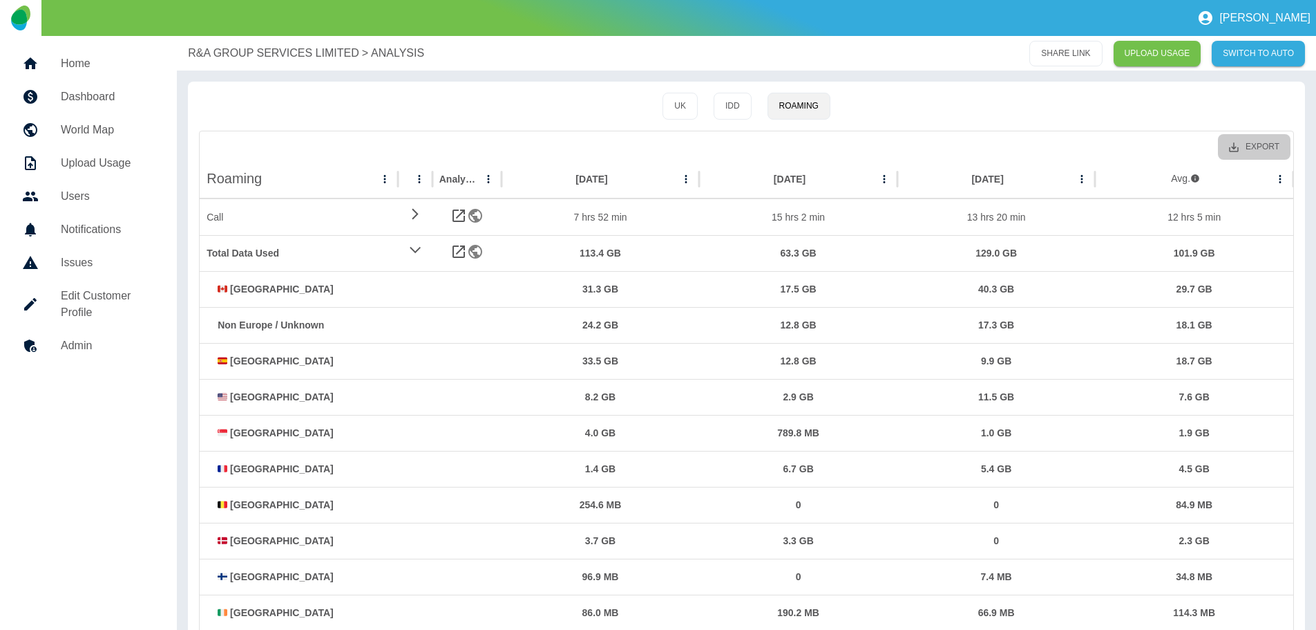
click at [1260, 147] on button "Export" at bounding box center [1254, 147] width 73 height 26
click at [1222, 175] on li "Download as CSV" at bounding box center [1235, 177] width 112 height 25
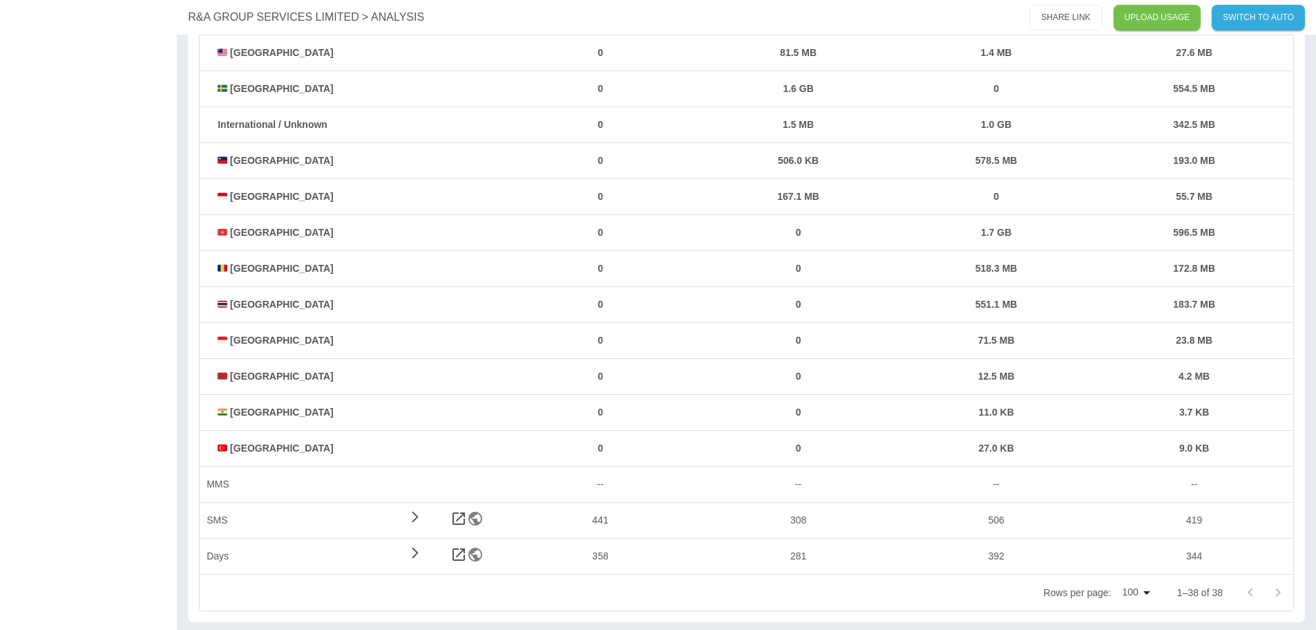
scroll to position [994, 0]
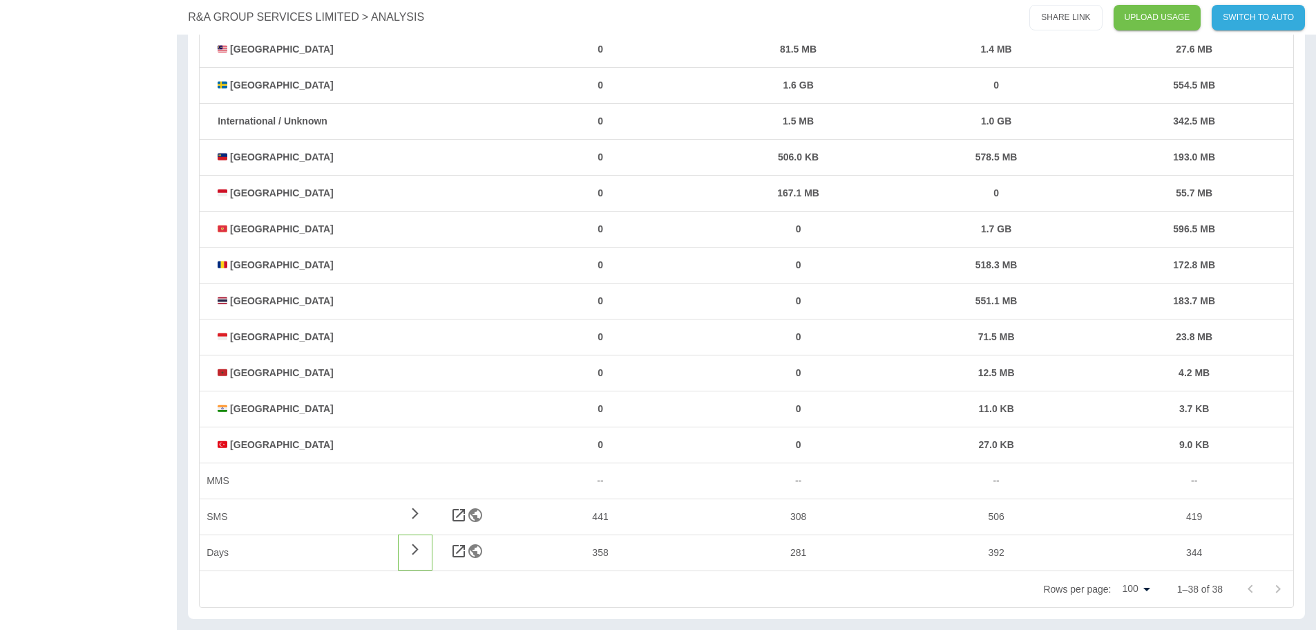
click at [412, 546] on icon at bounding box center [415, 548] width 17 height 13
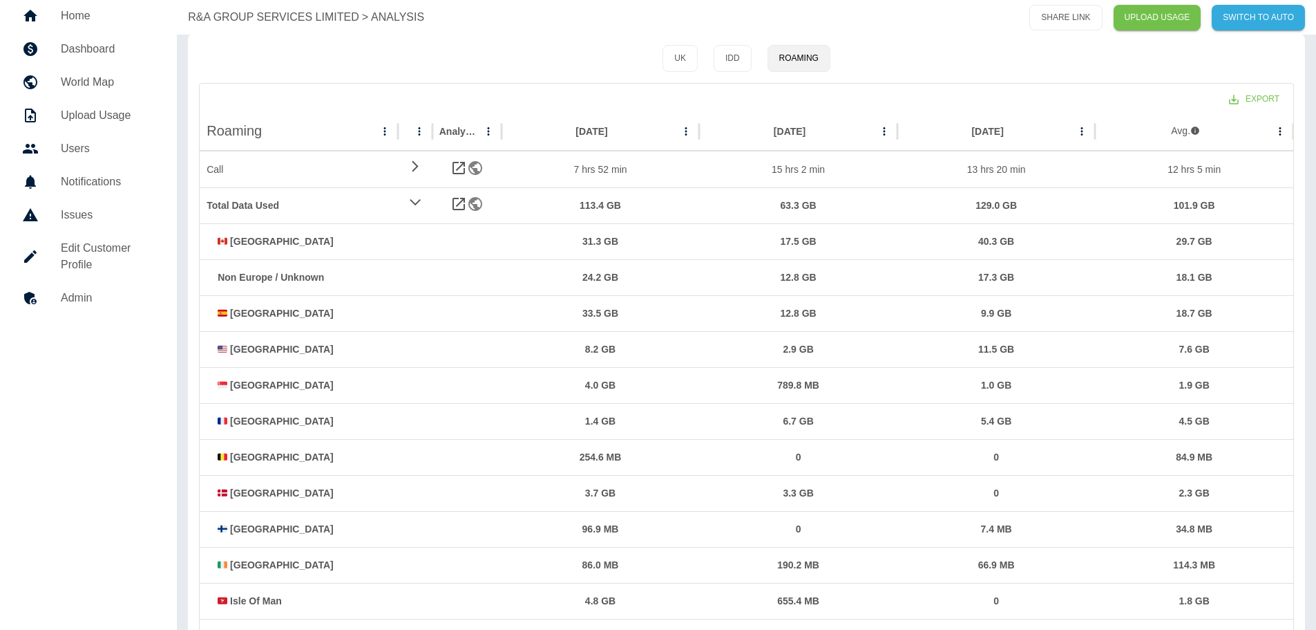
scroll to position [0, 0]
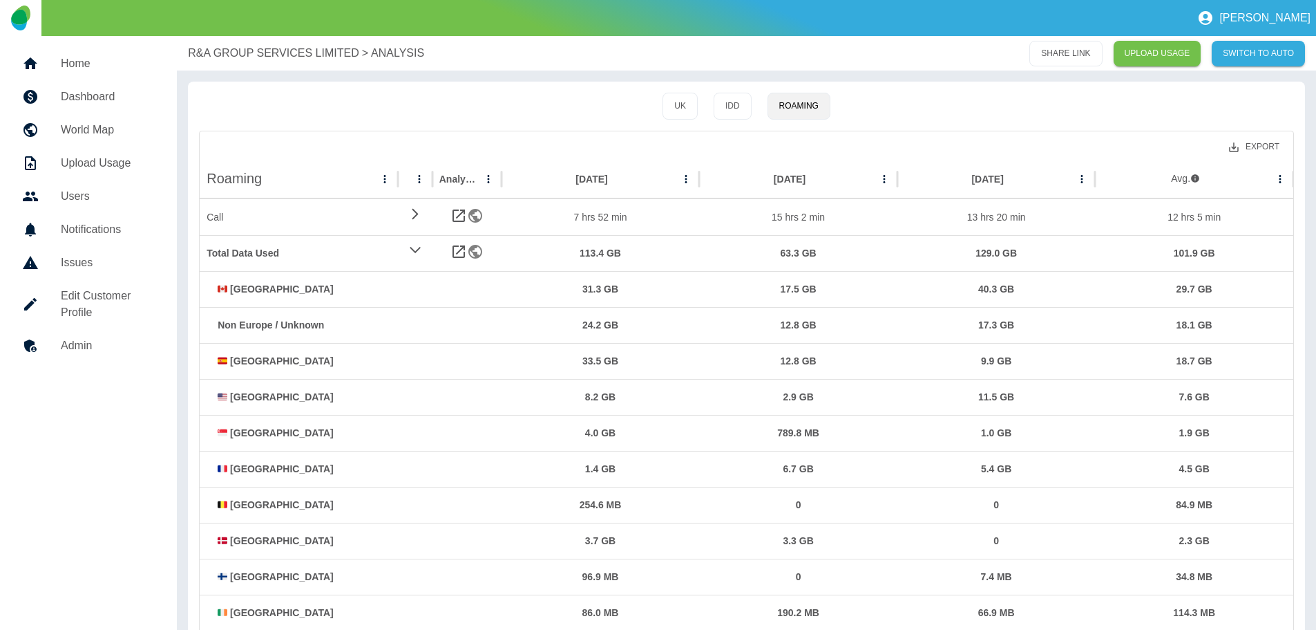
click at [1259, 145] on button "Export" at bounding box center [1254, 147] width 73 height 26
click at [1231, 178] on li "Download as CSV" at bounding box center [1235, 177] width 112 height 25
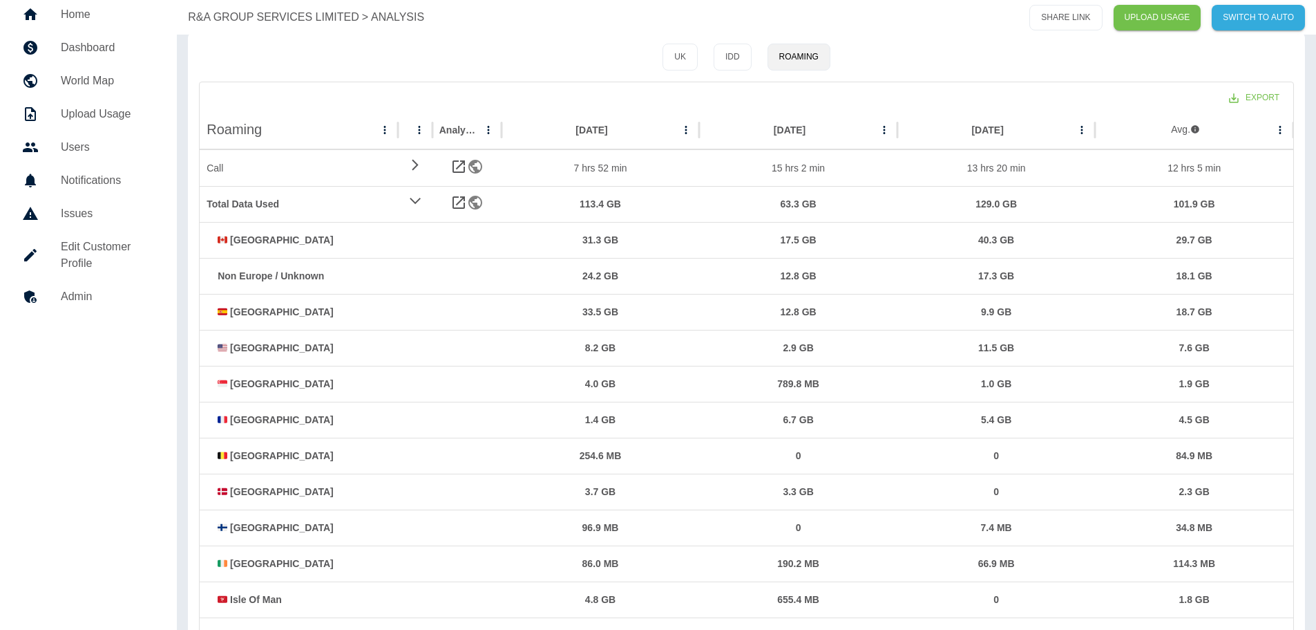
scroll to position [69, 0]
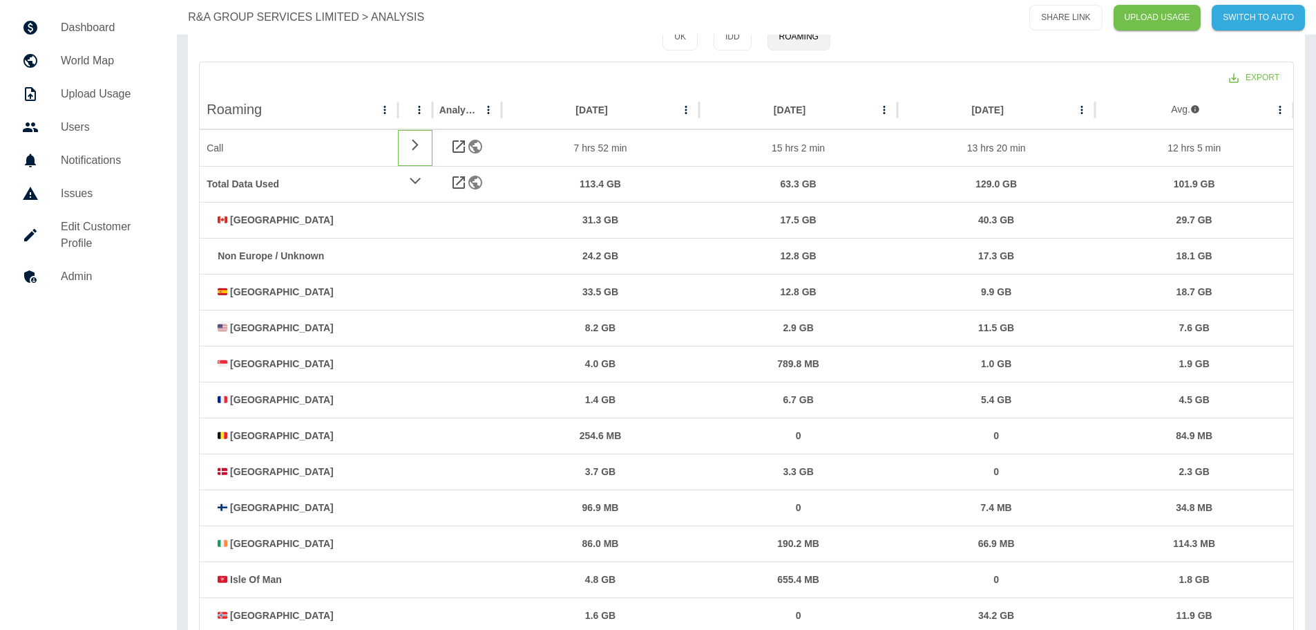
click at [416, 143] on icon at bounding box center [415, 144] width 6 height 11
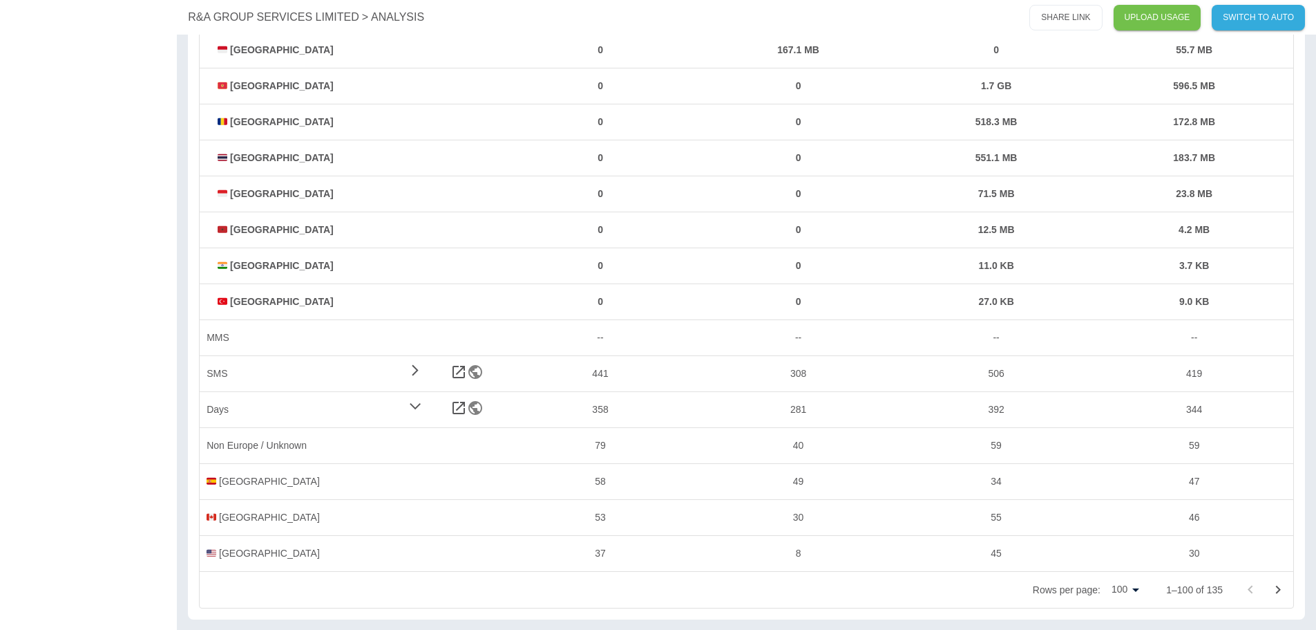
scroll to position [3222, 0]
click at [417, 370] on icon at bounding box center [415, 368] width 6 height 11
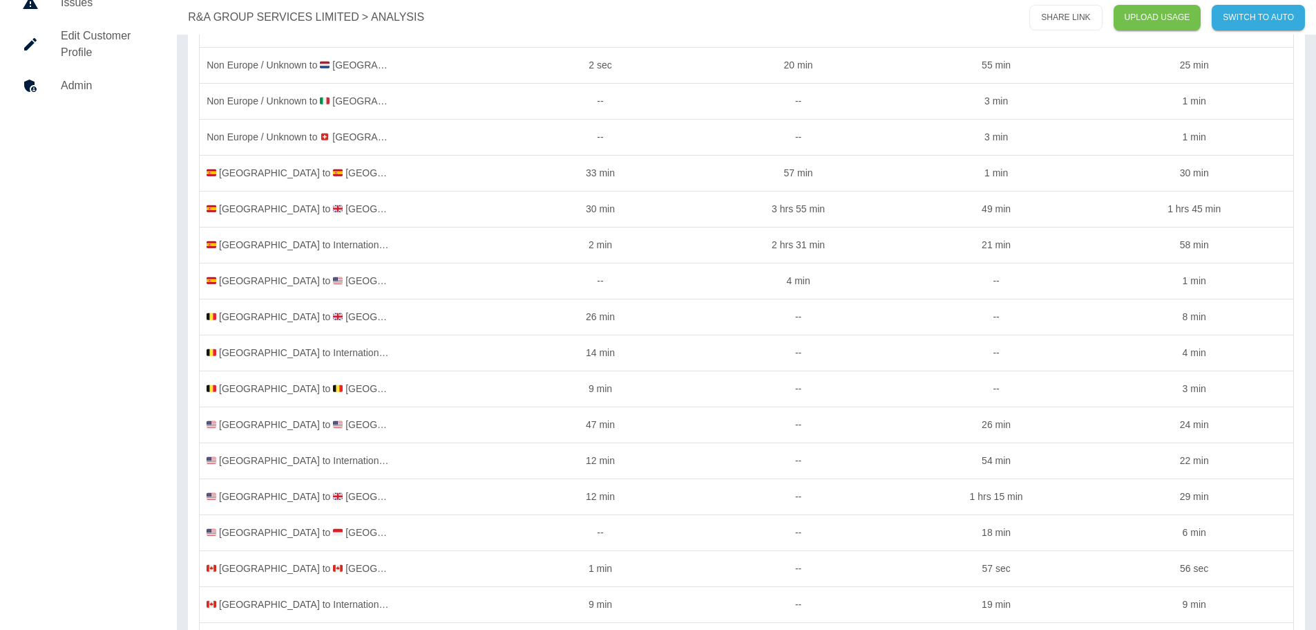
scroll to position [0, 0]
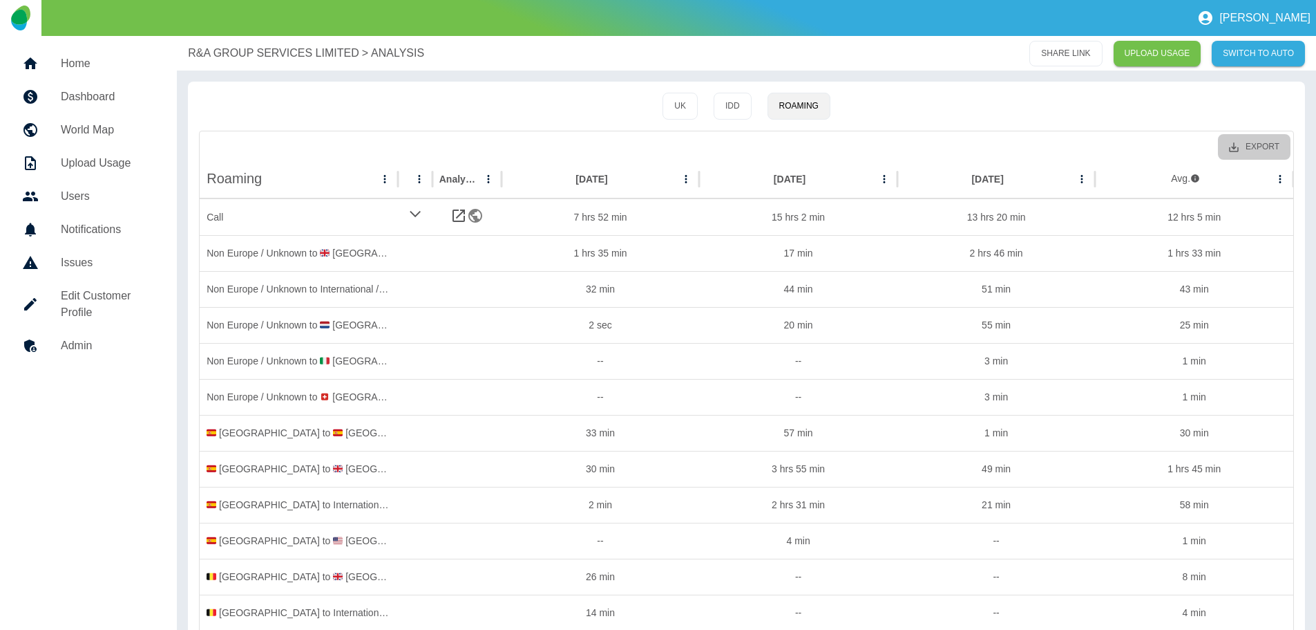
click at [1252, 145] on button "Export" at bounding box center [1254, 147] width 73 height 26
click at [1220, 182] on li "Download as CSV" at bounding box center [1235, 177] width 112 height 25
